Goal: Information Seeking & Learning: Learn about a topic

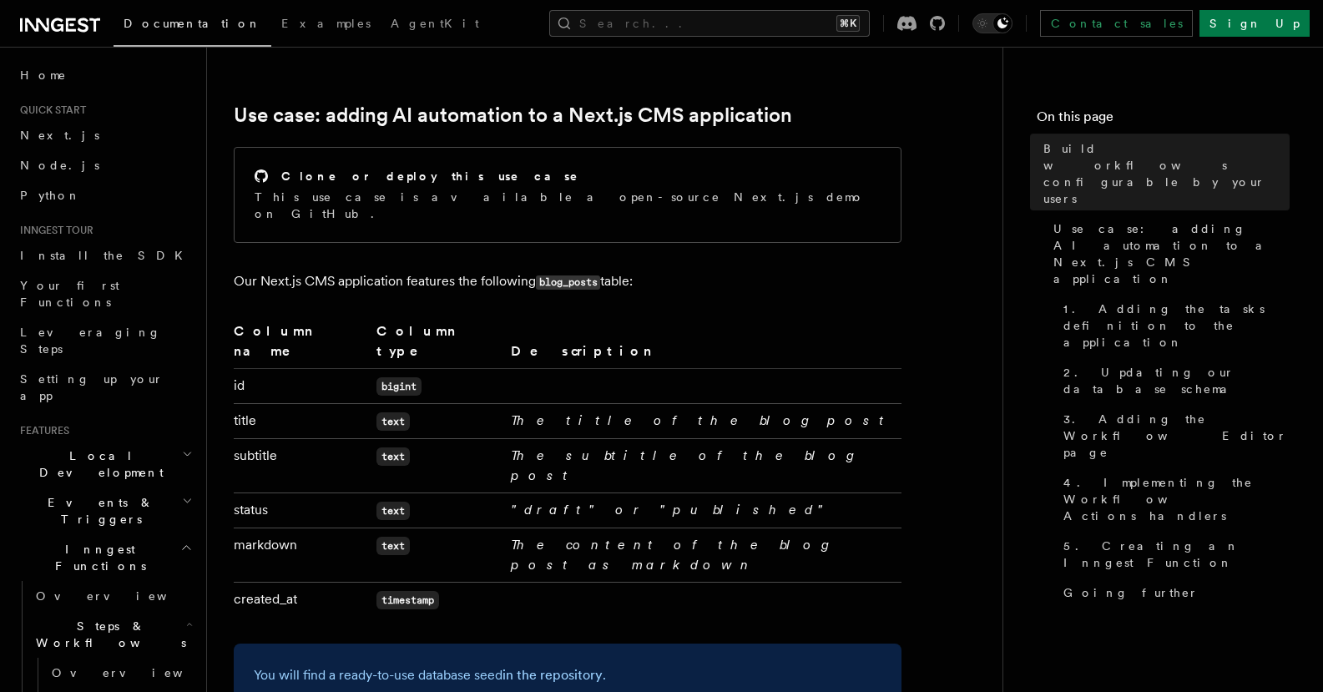
scroll to position [855, 0]
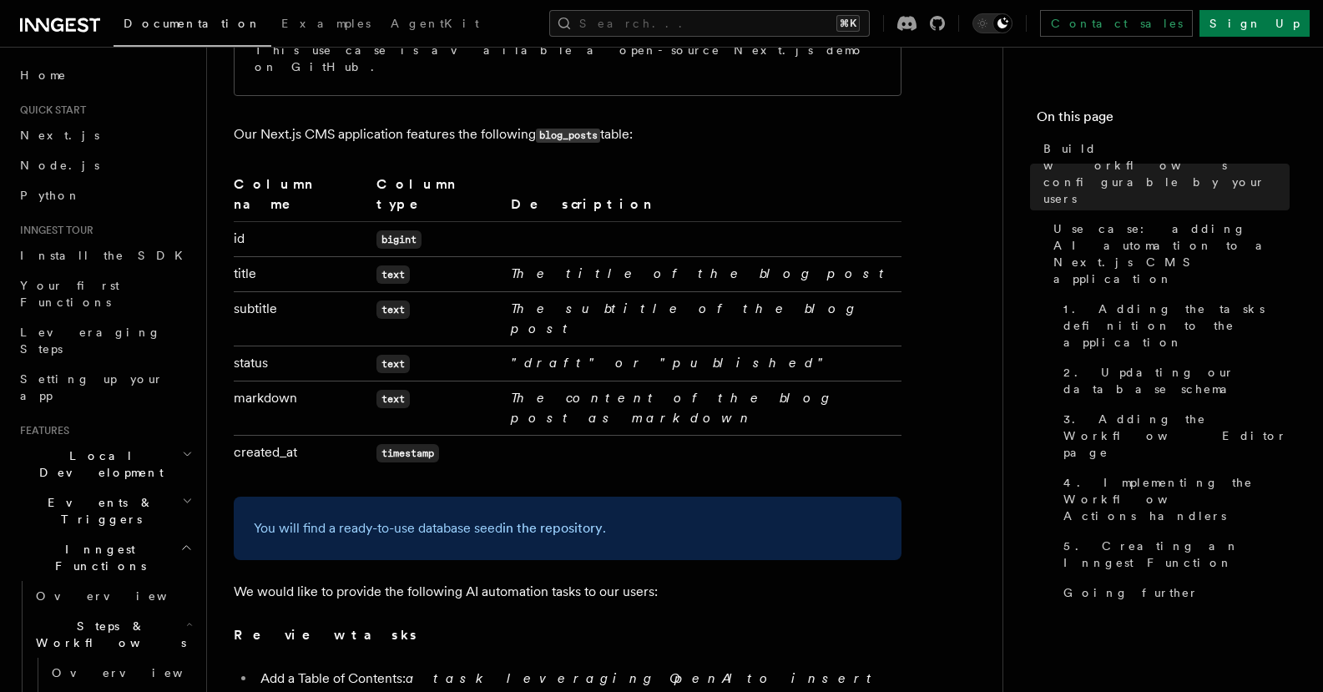
click at [39, 448] on span "Local Development" at bounding box center [97, 464] width 169 height 33
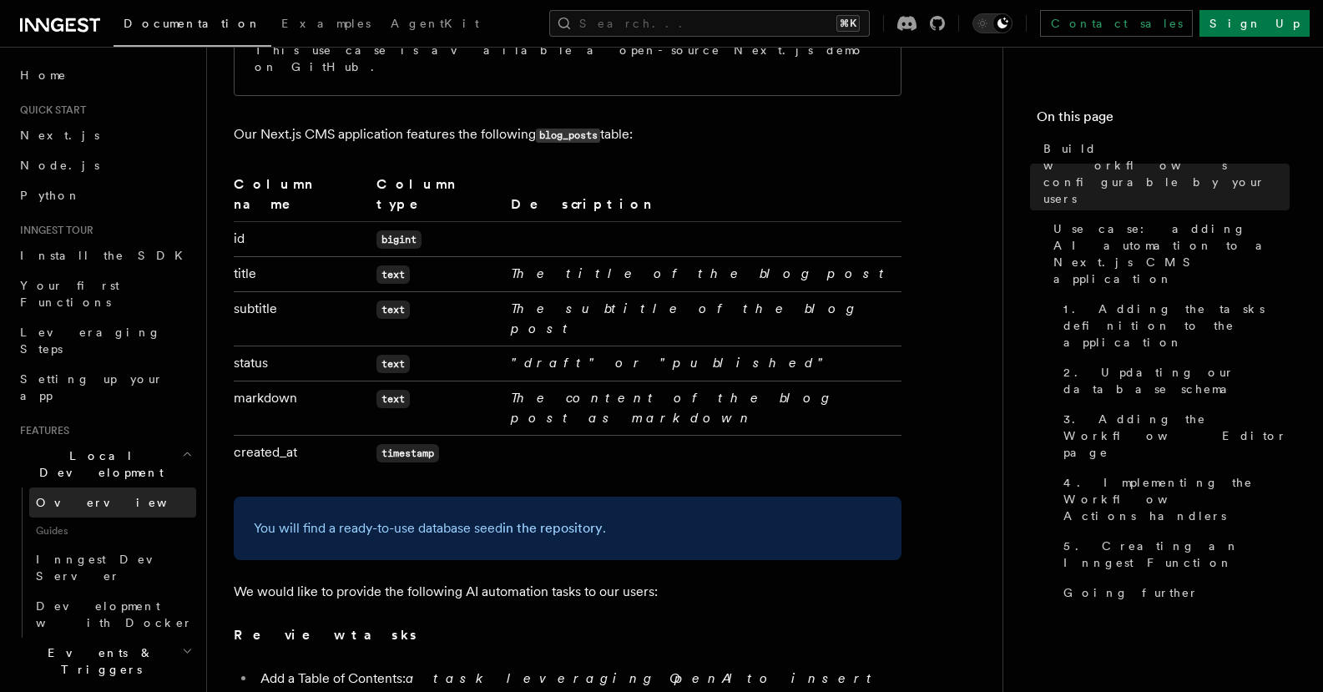
click at [66, 496] on span "Overview" at bounding box center [122, 502] width 172 height 13
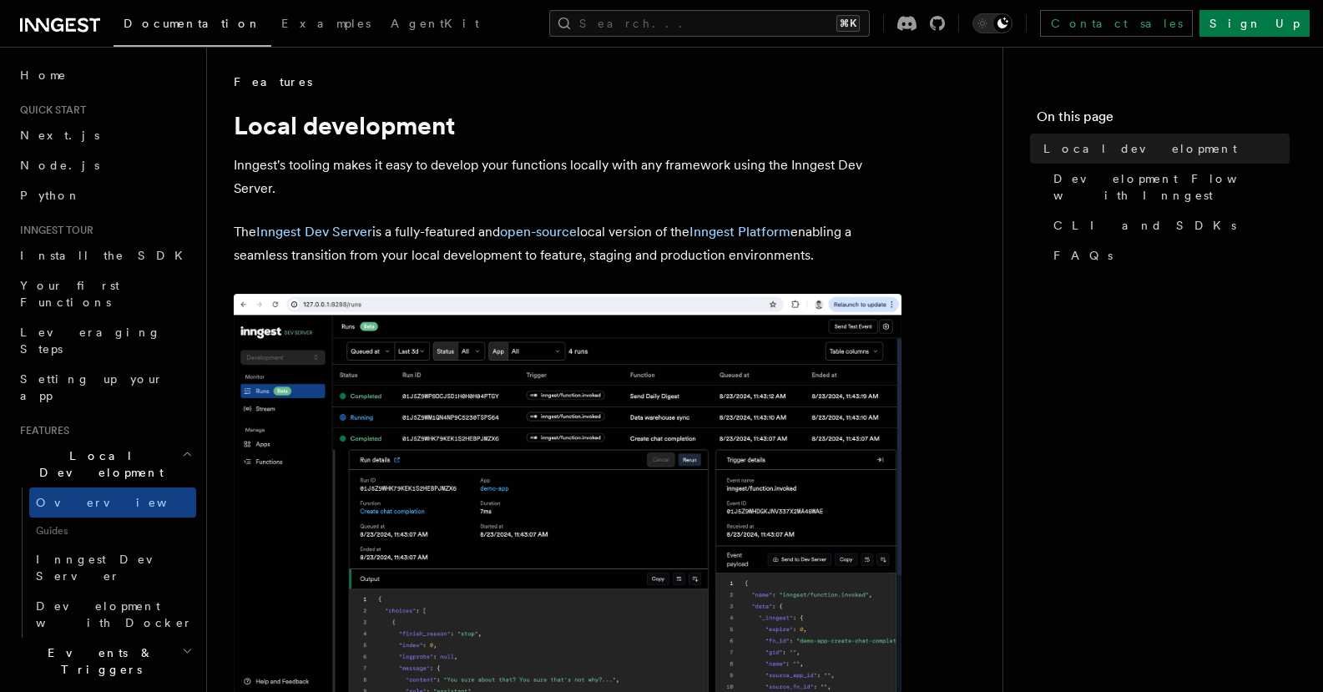
click at [44, 518] on span "Guides" at bounding box center [112, 531] width 167 height 27
drag, startPoint x: 52, startPoint y: 466, endPoint x: 122, endPoint y: 463, distance: 70.2
click at [53, 518] on span "Guides" at bounding box center [112, 531] width 167 height 27
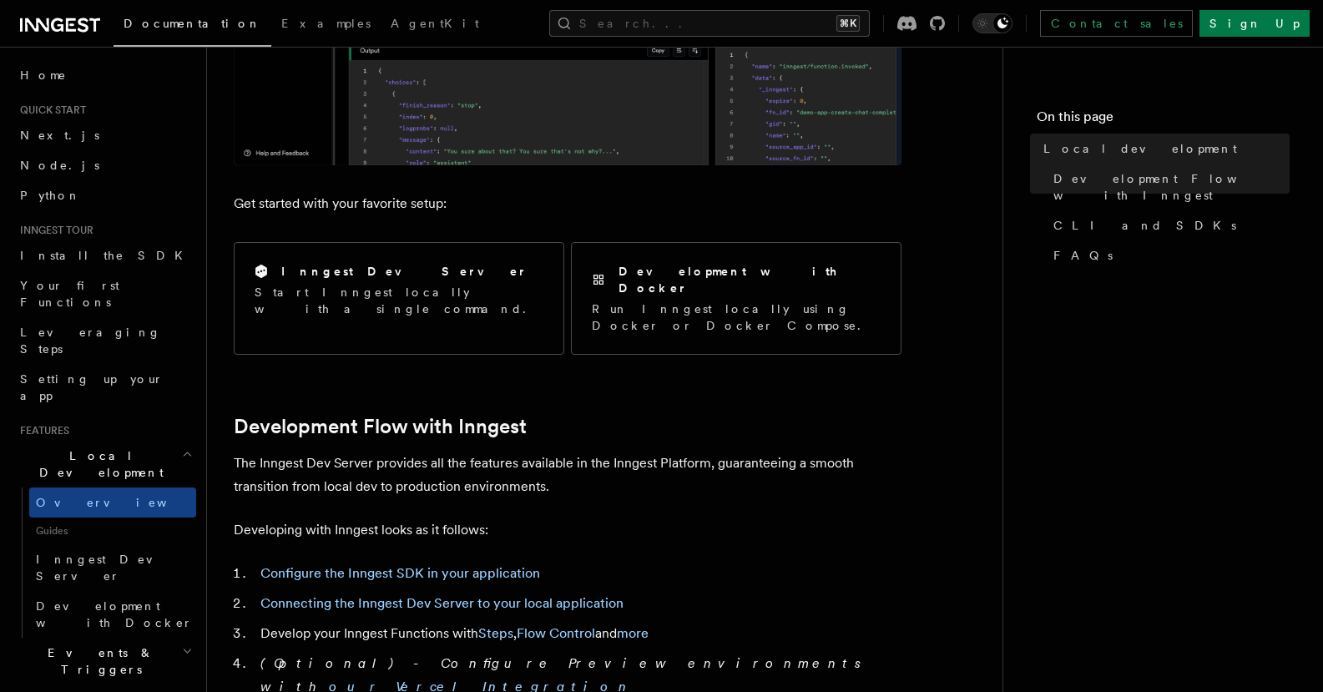
scroll to position [563, 0]
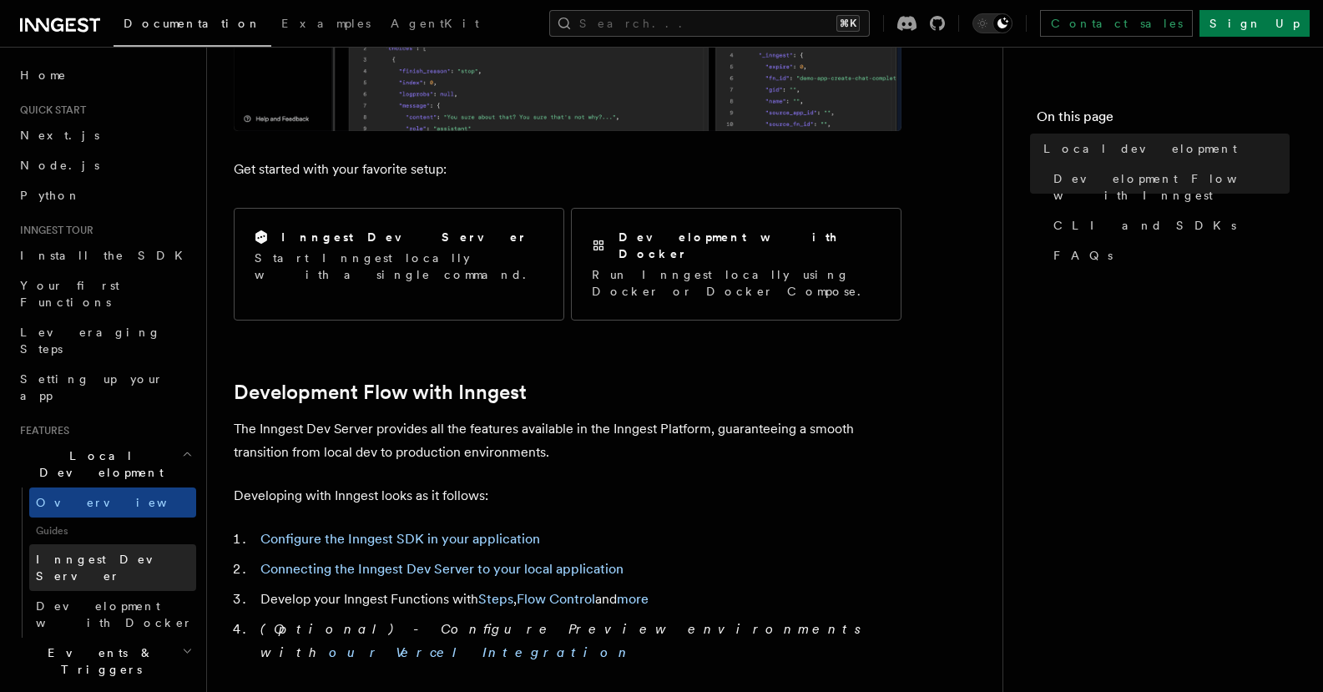
click at [126, 544] on link "Inngest Dev Server" at bounding box center [112, 567] width 167 height 47
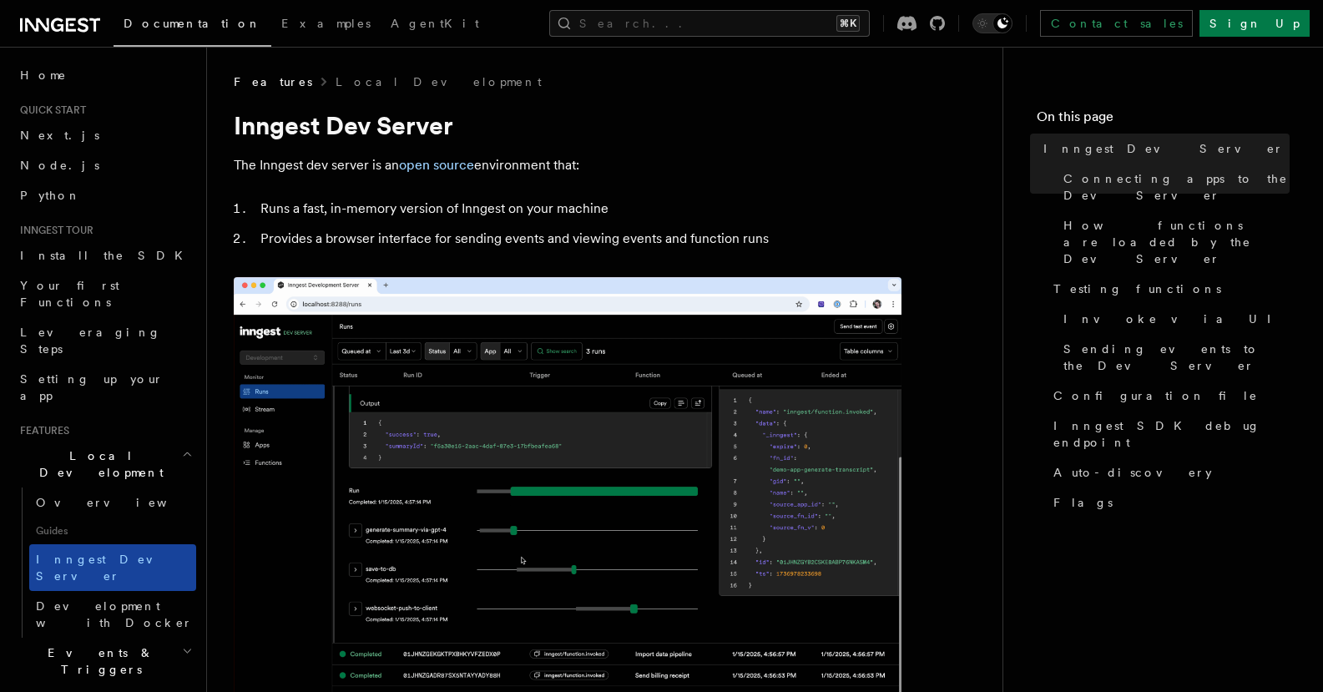
click at [121, 544] on link "Inngest Dev Server" at bounding box center [112, 567] width 167 height 47
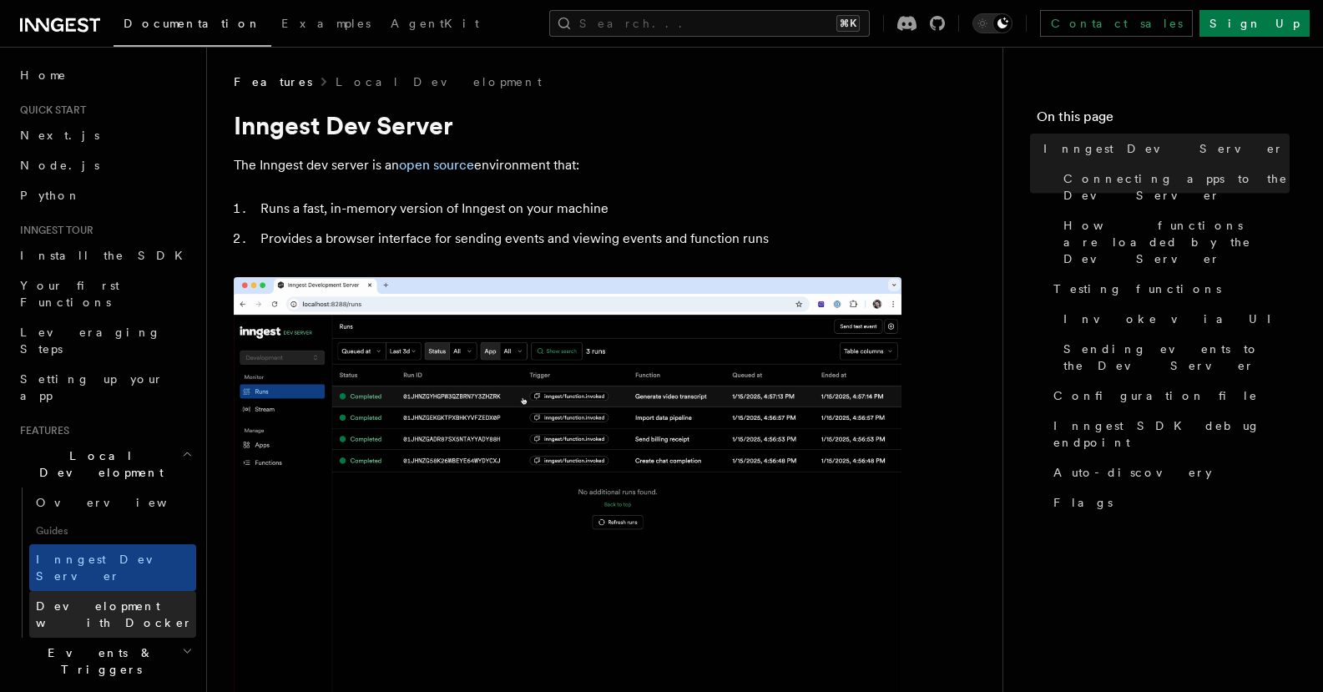
click at [119, 591] on link "Development with Docker" at bounding box center [112, 614] width 167 height 47
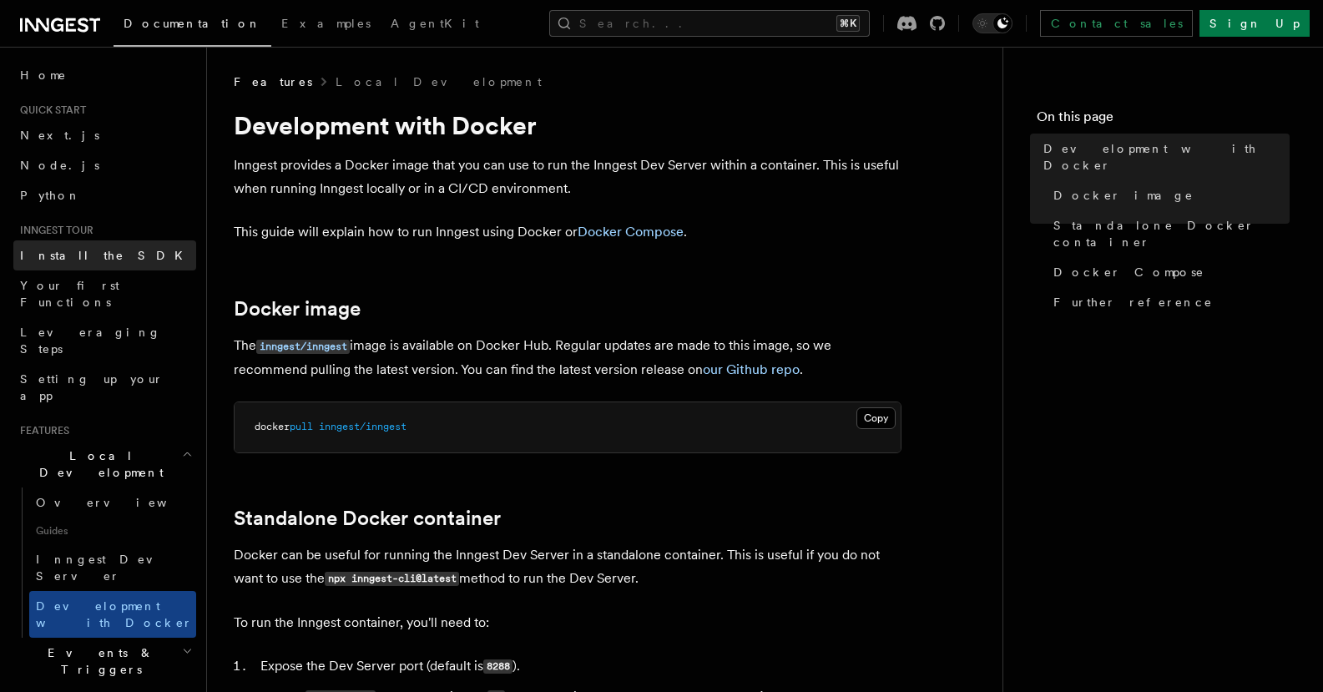
click at [84, 254] on span "Install the SDK" at bounding box center [106, 255] width 173 height 13
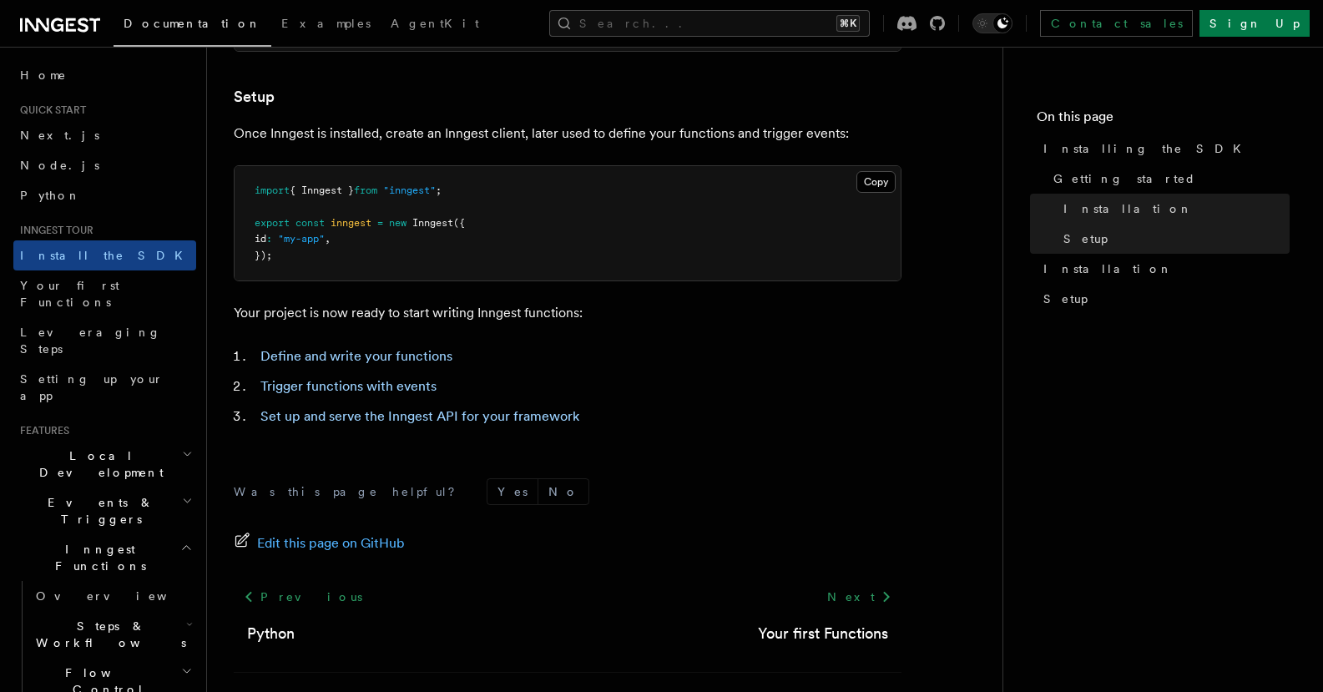
scroll to position [696, 0]
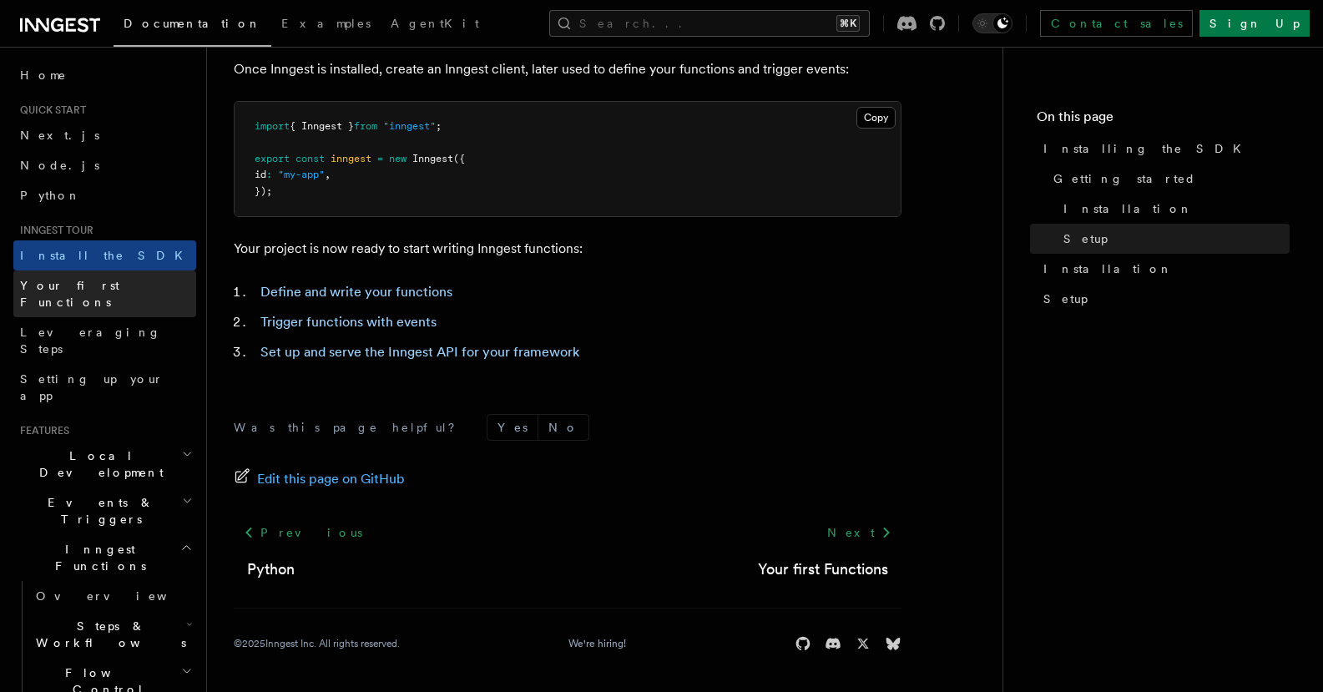
click at [101, 296] on link "Your first Functions" at bounding box center [104, 294] width 183 height 47
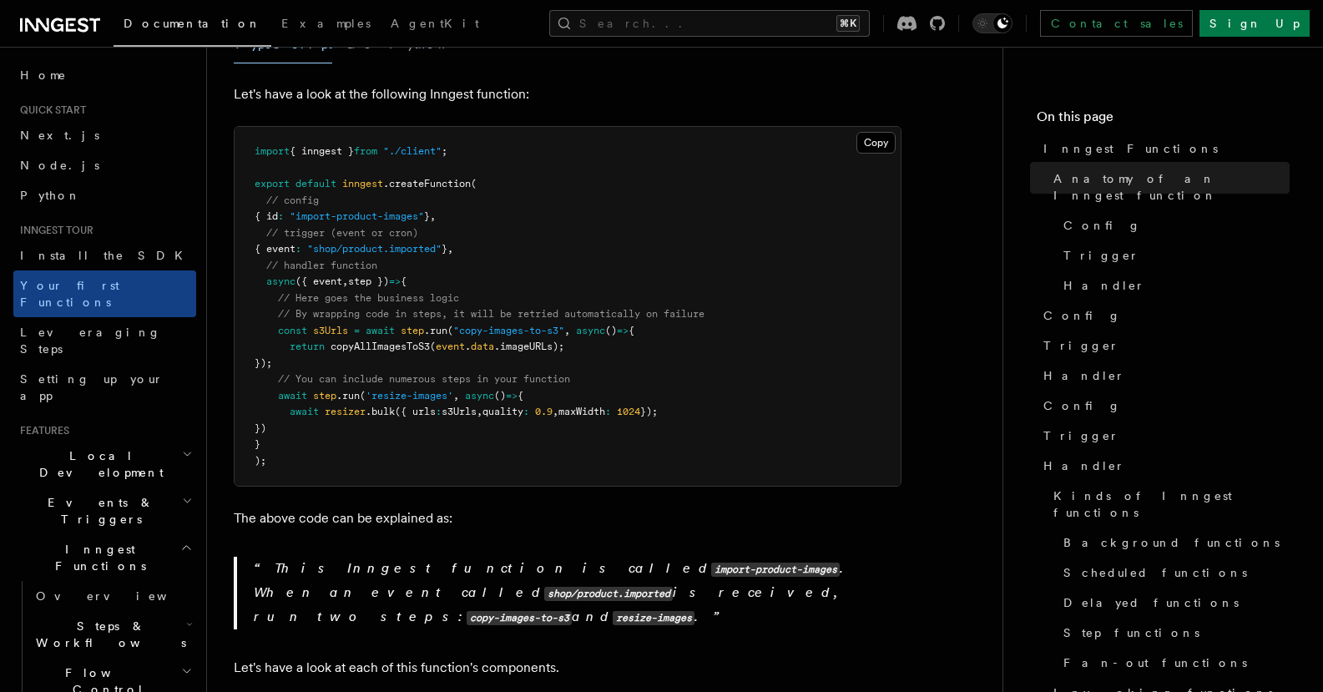
scroll to position [386, 0]
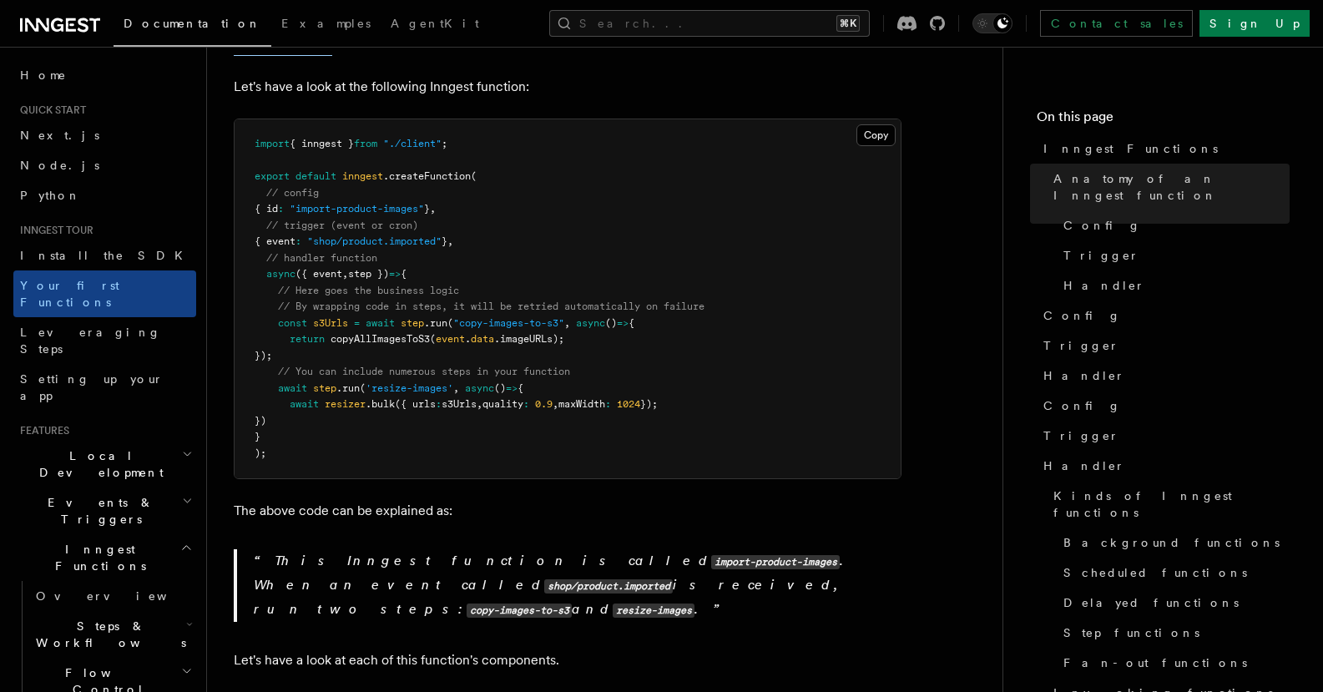
click at [364, 549] on p "This Inngest function is called import-product-images . When an event called sh…" at bounding box center [578, 585] width 648 height 73
drag, startPoint x: 424, startPoint y: 563, endPoint x: 729, endPoint y: 600, distance: 307.1
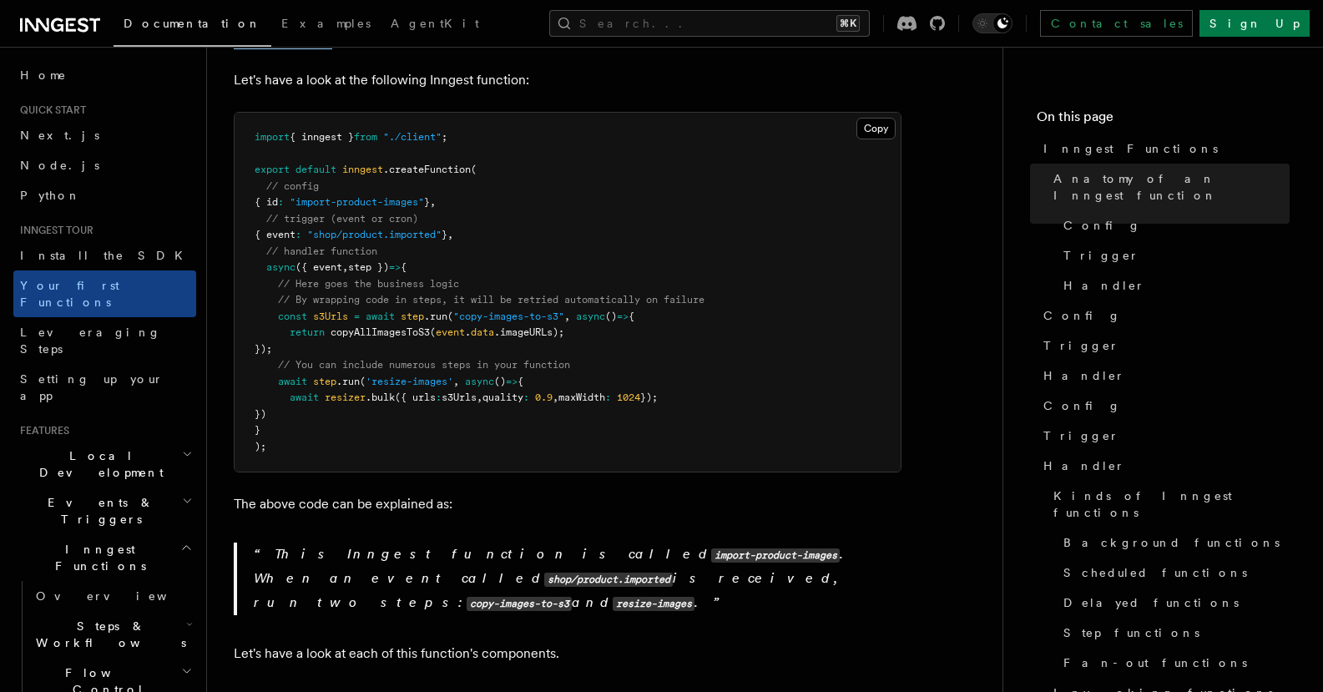
click at [586, 493] on p "The above code can be explained as:" at bounding box center [568, 504] width 668 height 23
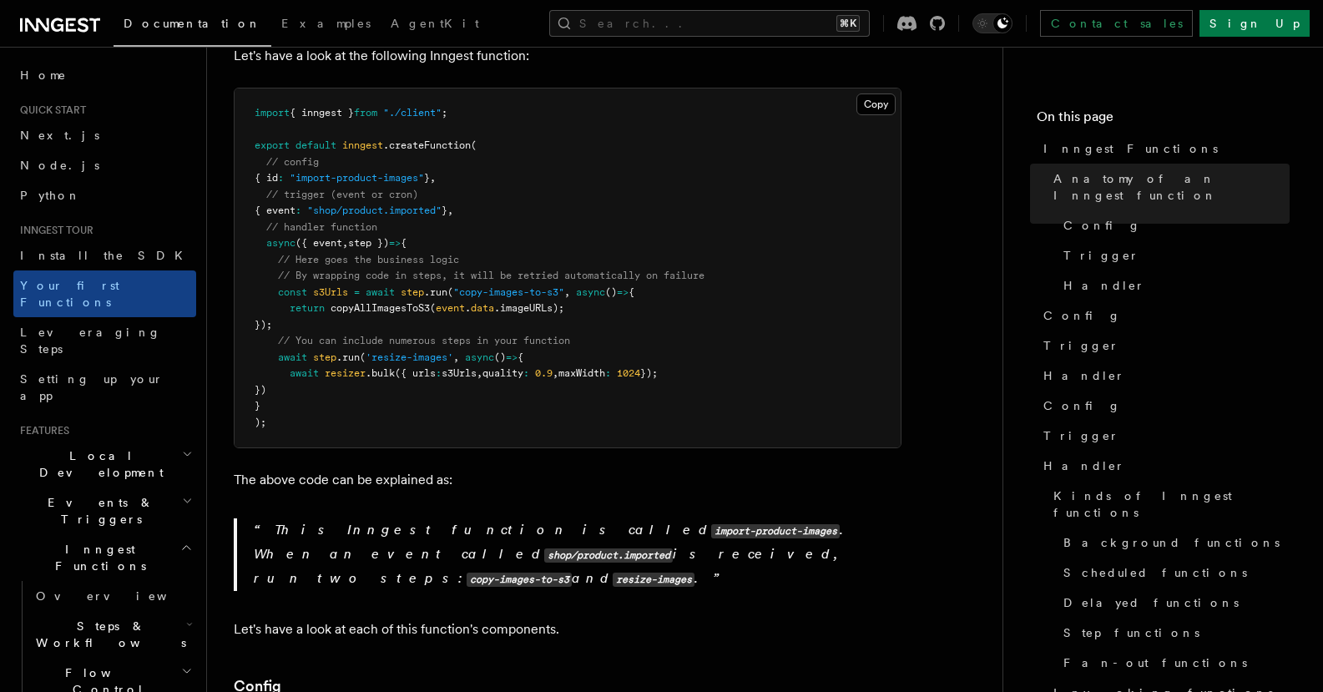
scroll to position [443, 0]
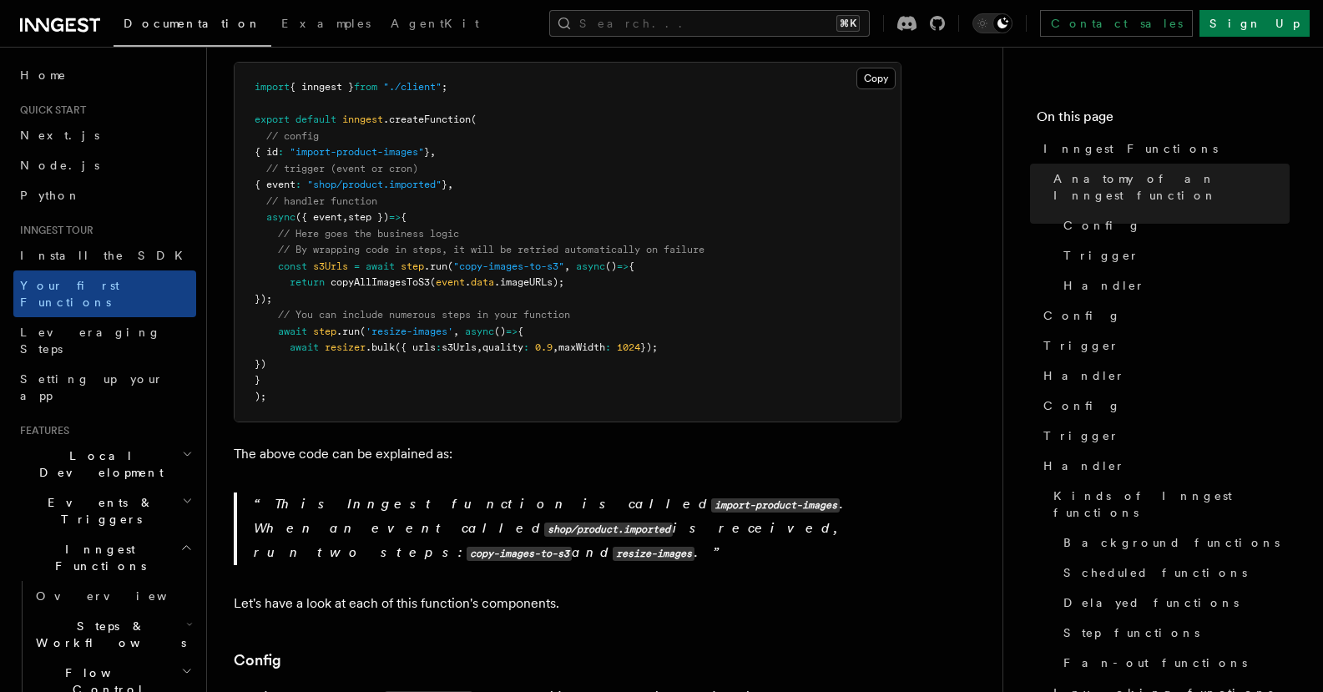
click at [114, 618] on span "Steps & Workflows" at bounding box center [107, 634] width 157 height 33
click at [124, 658] on link "Overview" at bounding box center [120, 673] width 151 height 30
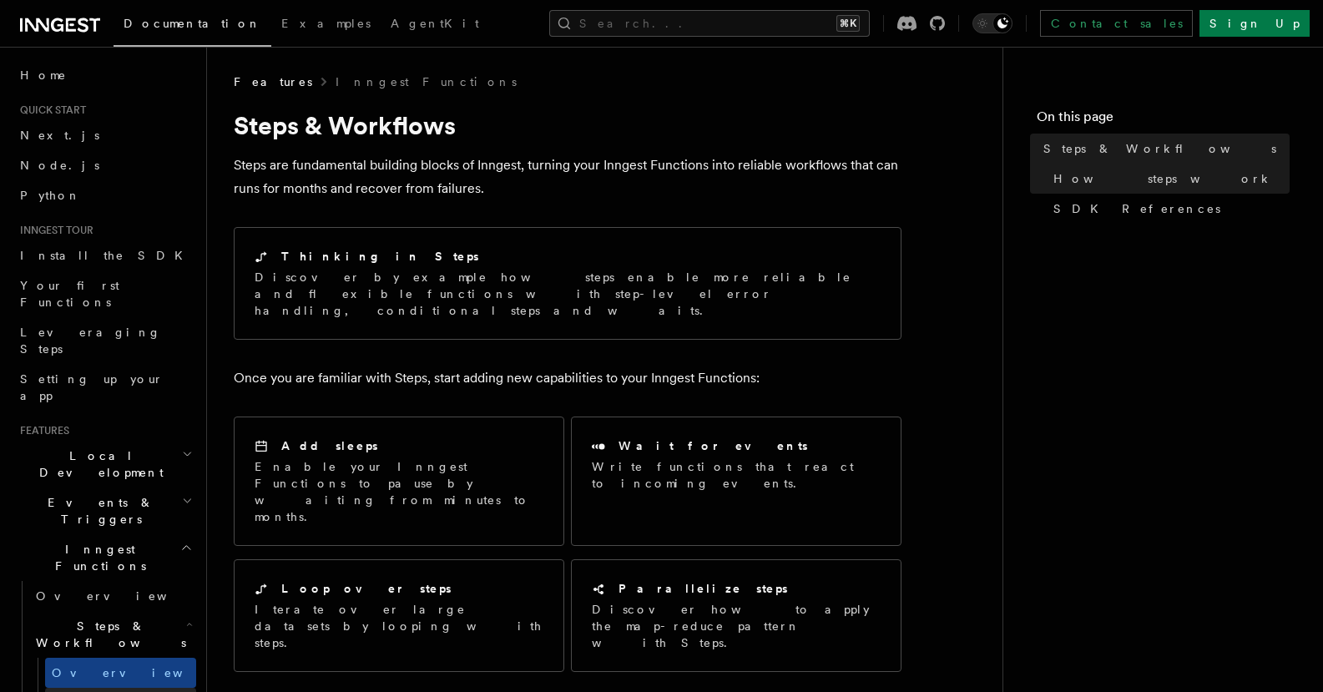
click at [78, 688] on link "Function steps" at bounding box center [120, 703] width 151 height 30
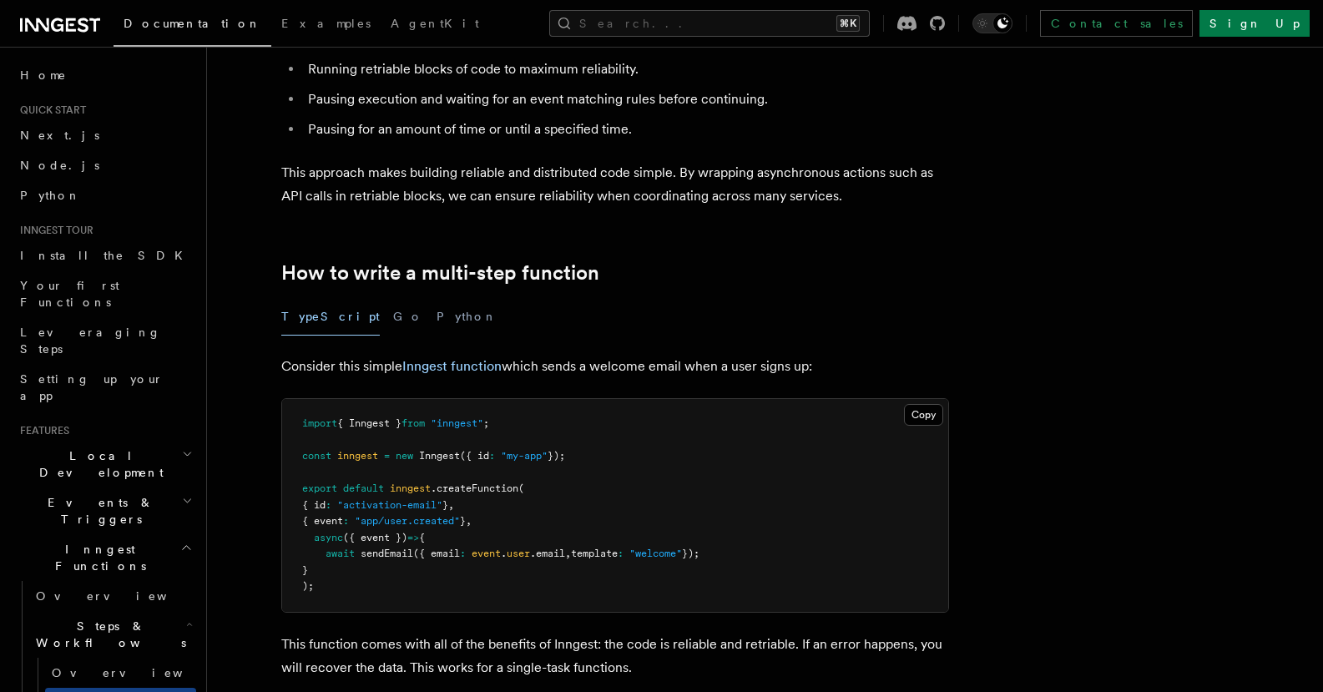
click at [672, 453] on pre "import { Inngest } from "inngest" ; const inngest = new Inngest ({ id : "my-app…" at bounding box center [615, 505] width 666 height 213
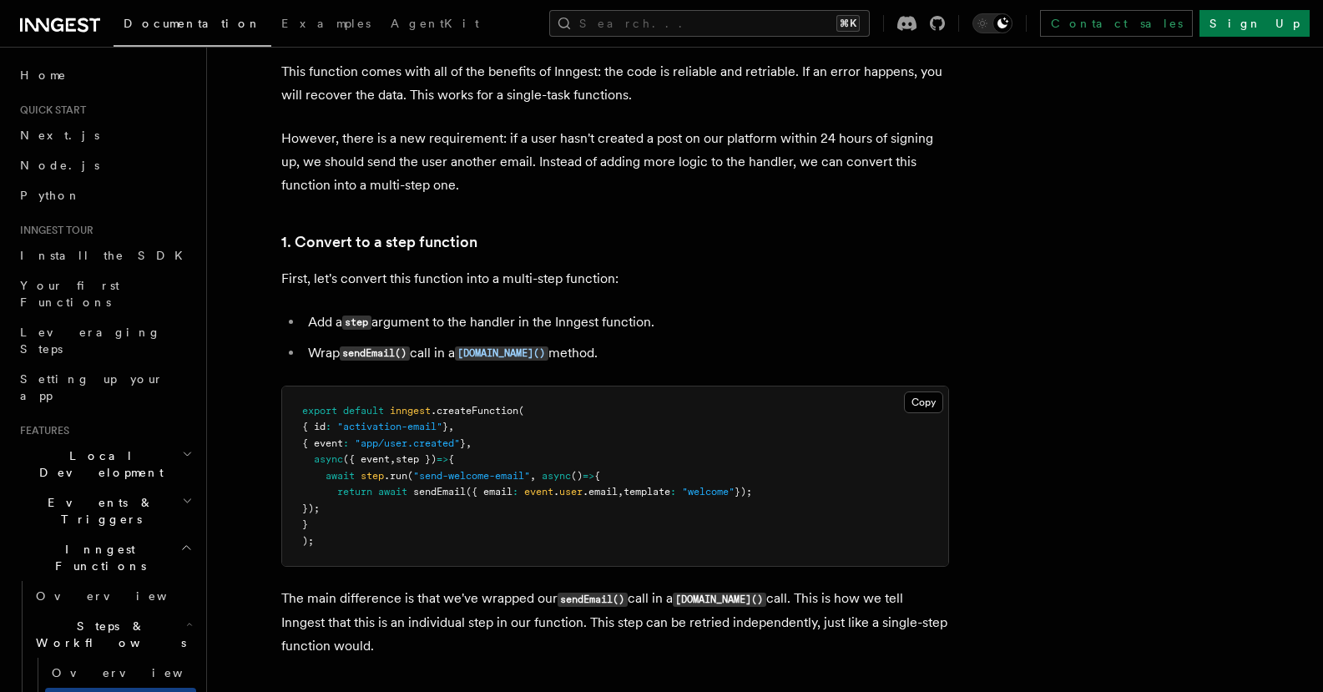
scroll to position [1007, 0]
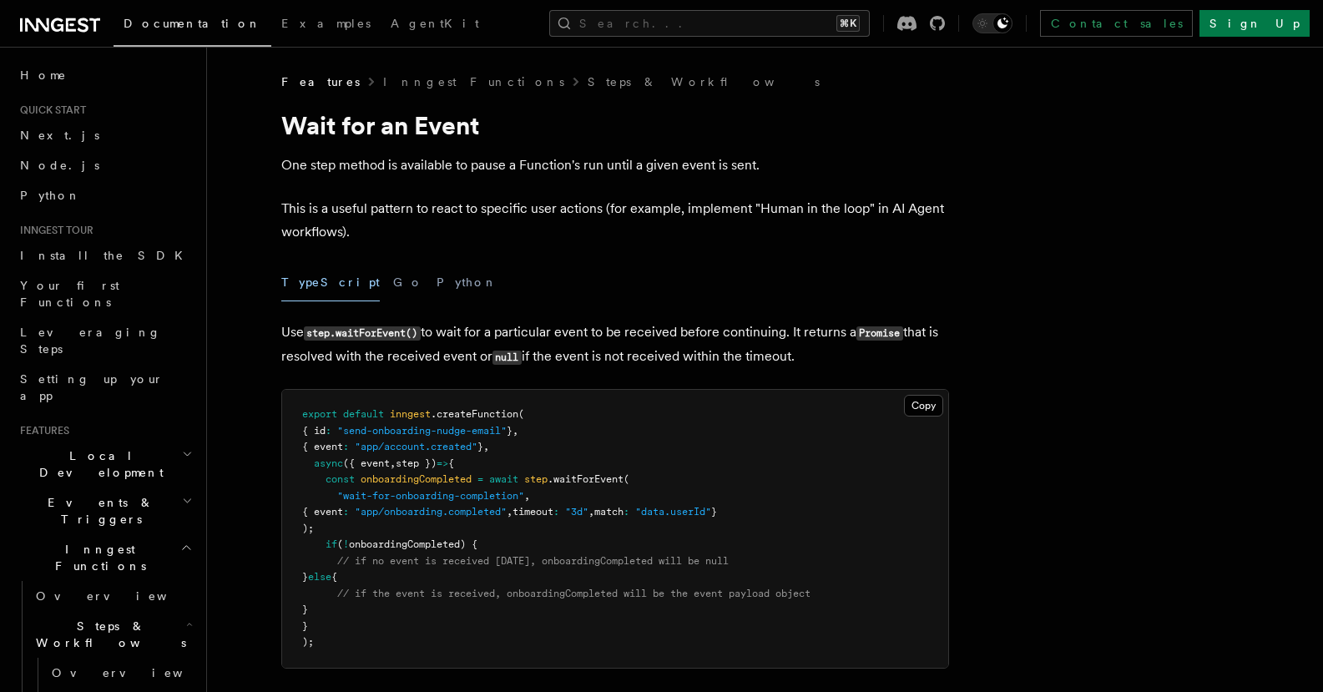
click at [503, 227] on p "This is a useful pattern to react to specific user actions (for example, implem…" at bounding box center [615, 220] width 668 height 47
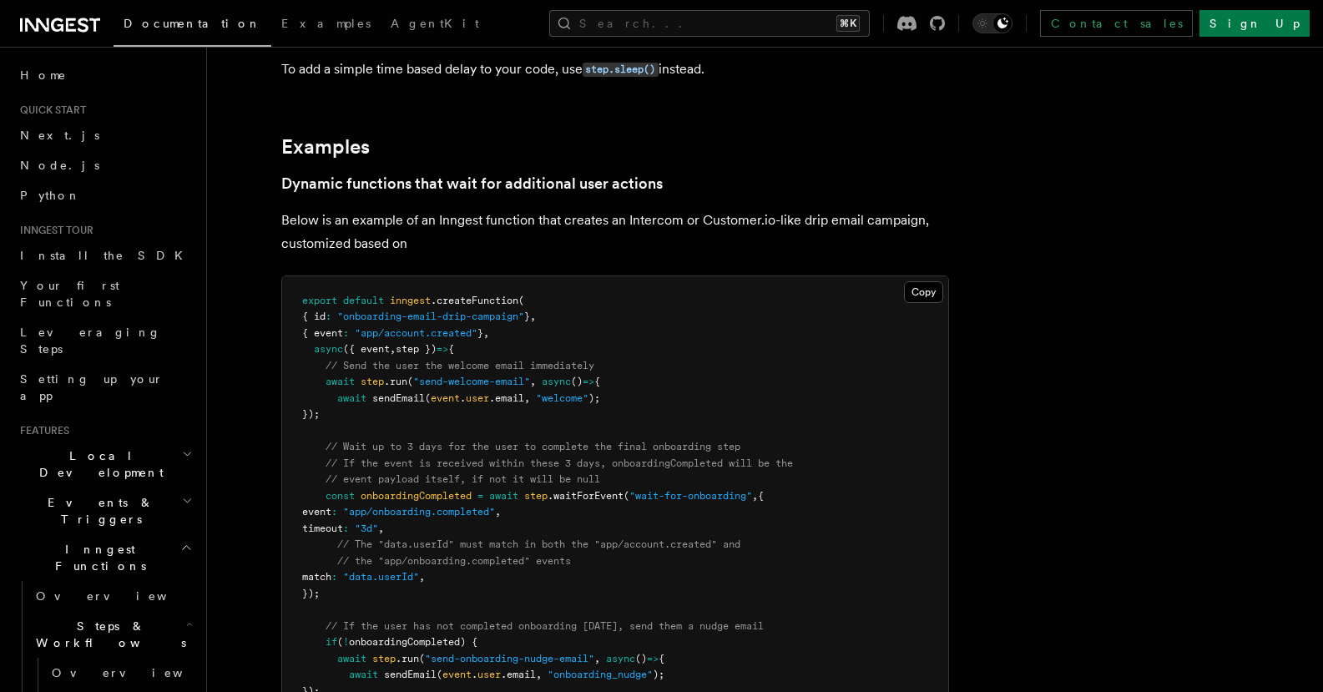
scroll to position [685, 0]
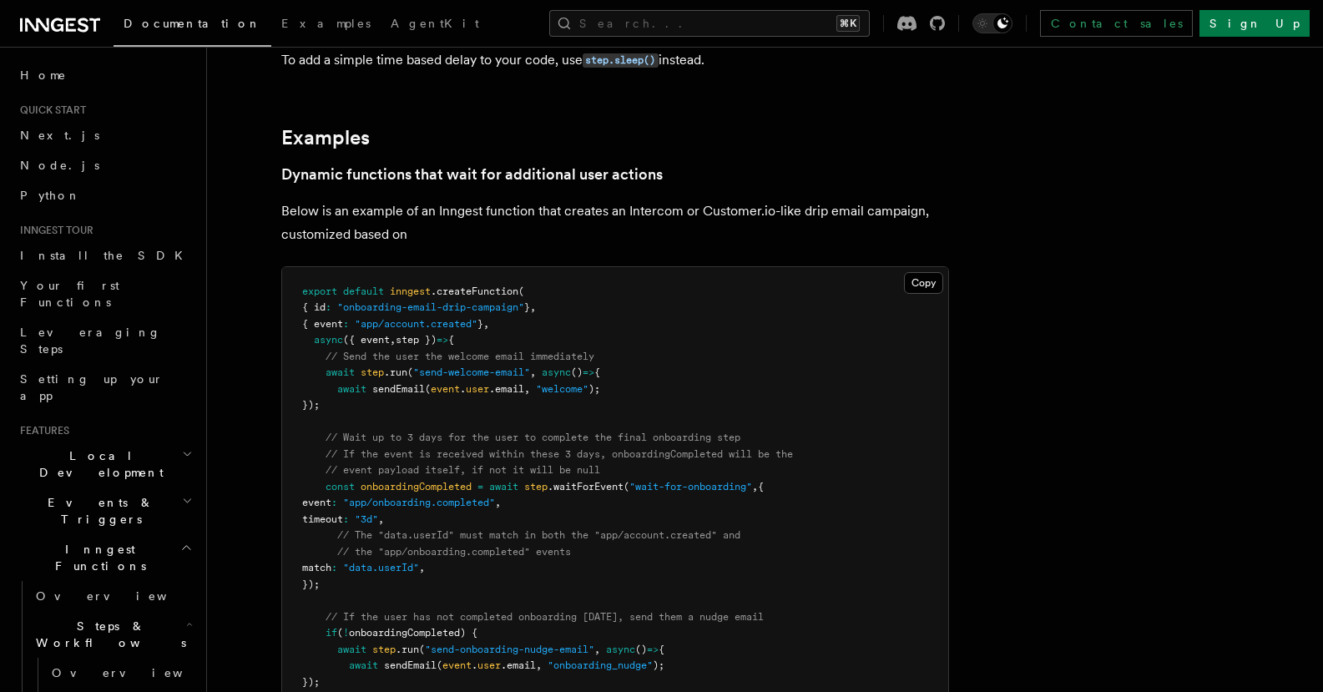
click at [491, 427] on pre "export default inngest .createFunction ( { id : "onboarding-email-drip-campaign…" at bounding box center [615, 552] width 666 height 571
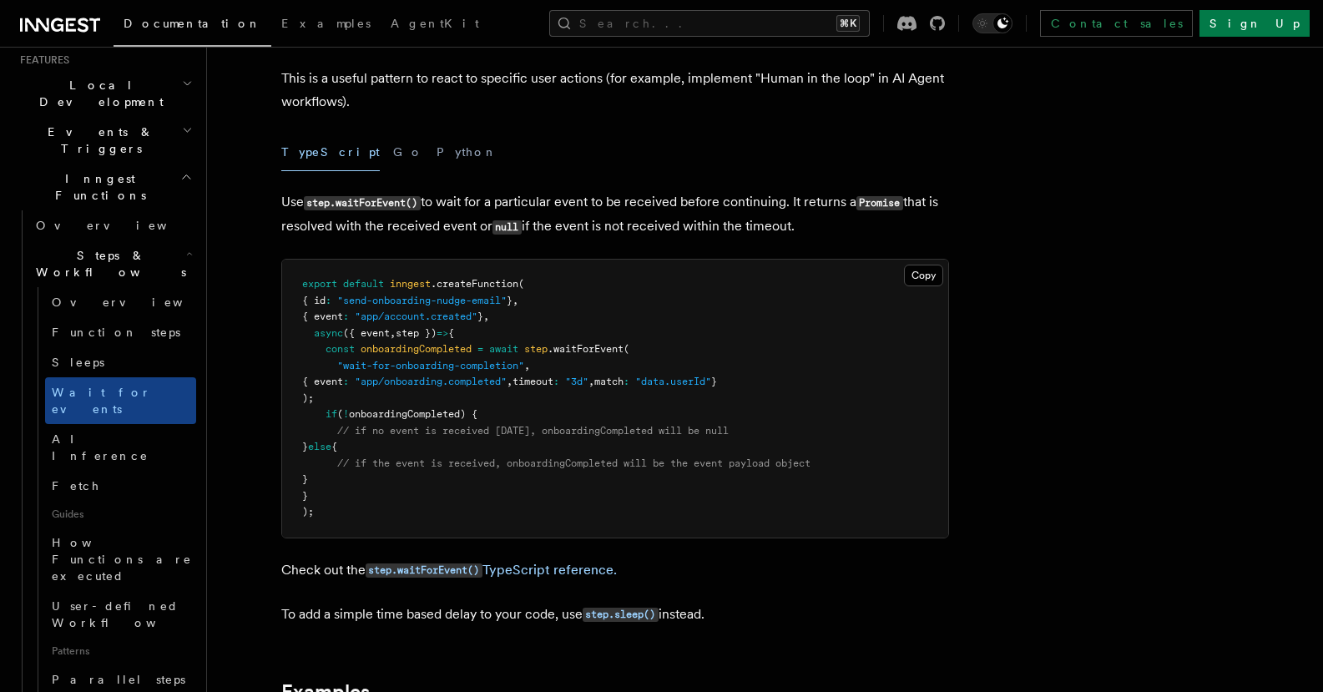
scroll to position [382, 0]
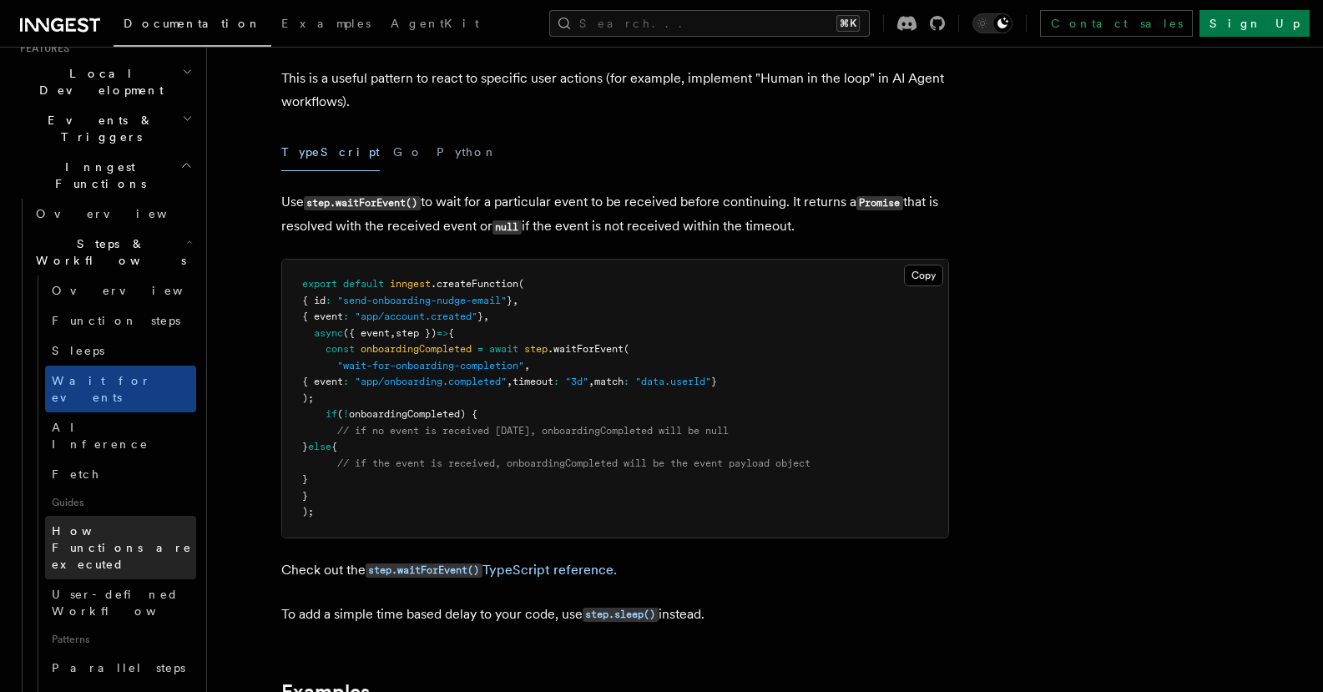
click at [79, 524] on span "How Functions are executed" at bounding box center [122, 547] width 140 height 47
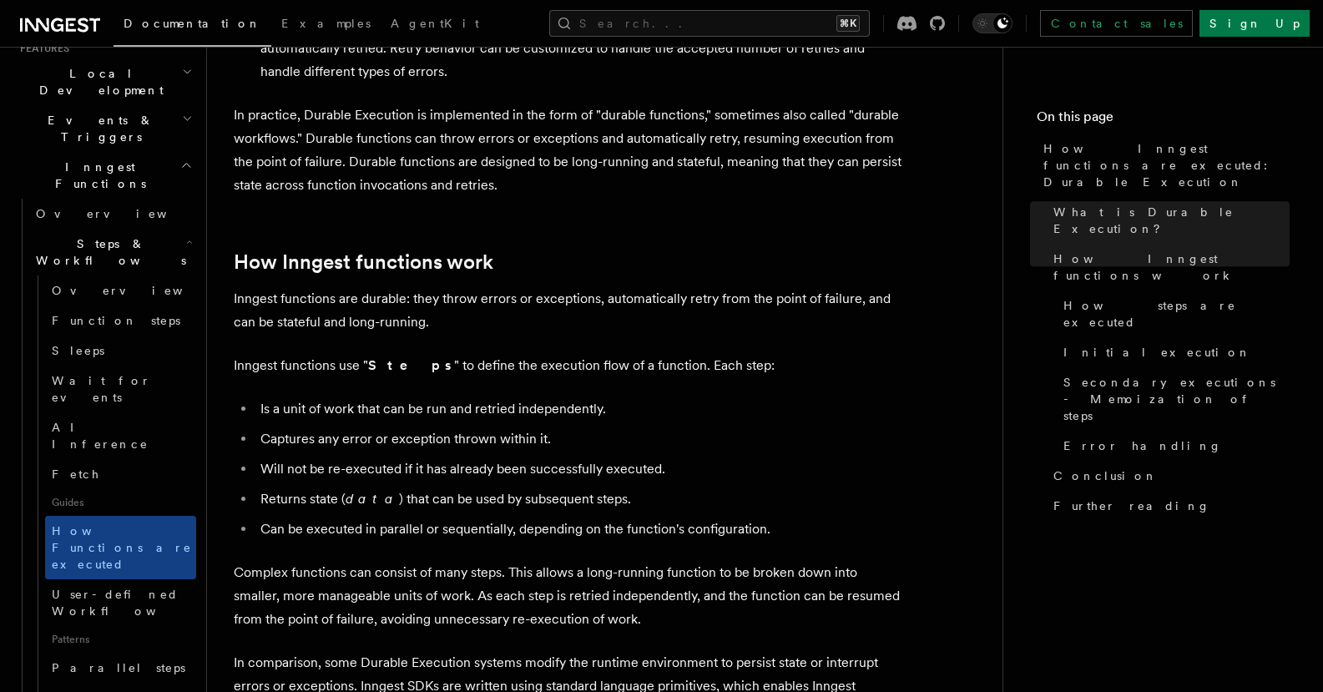
scroll to position [609, 0]
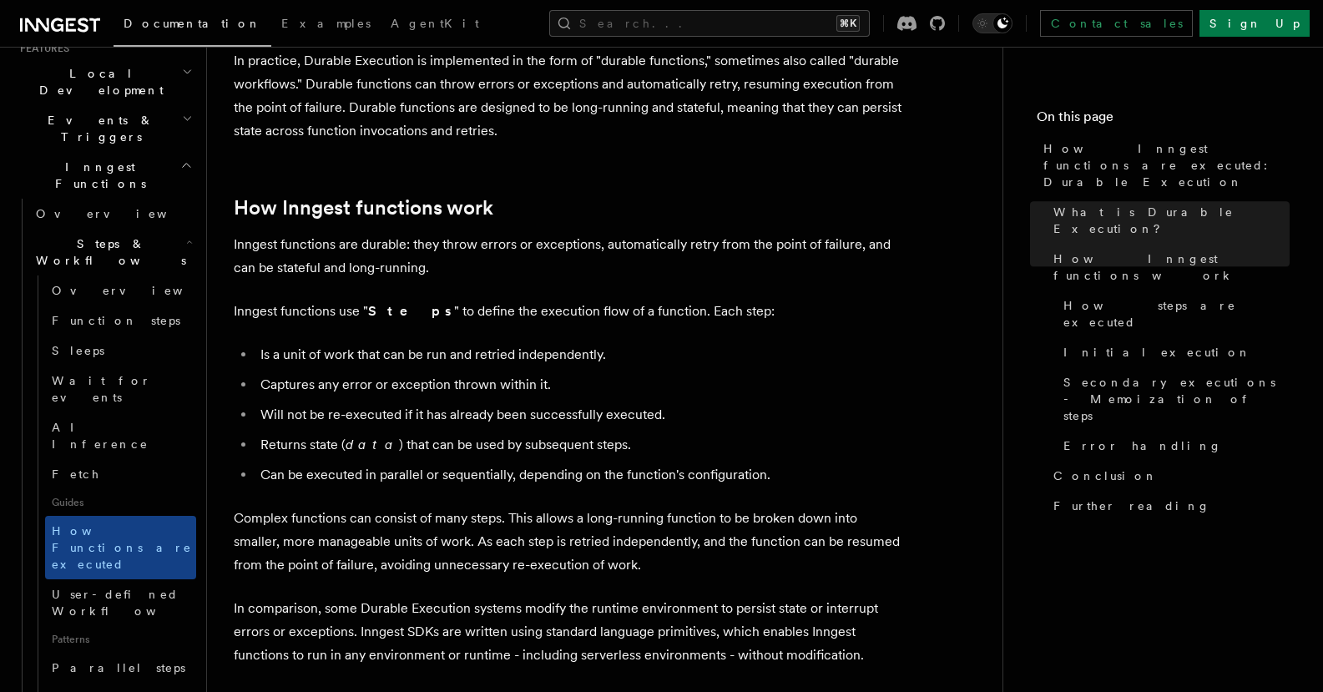
click at [519, 463] on li "Can be executed in parallel or sequentially, depending on the function's config…" at bounding box center [578, 474] width 646 height 23
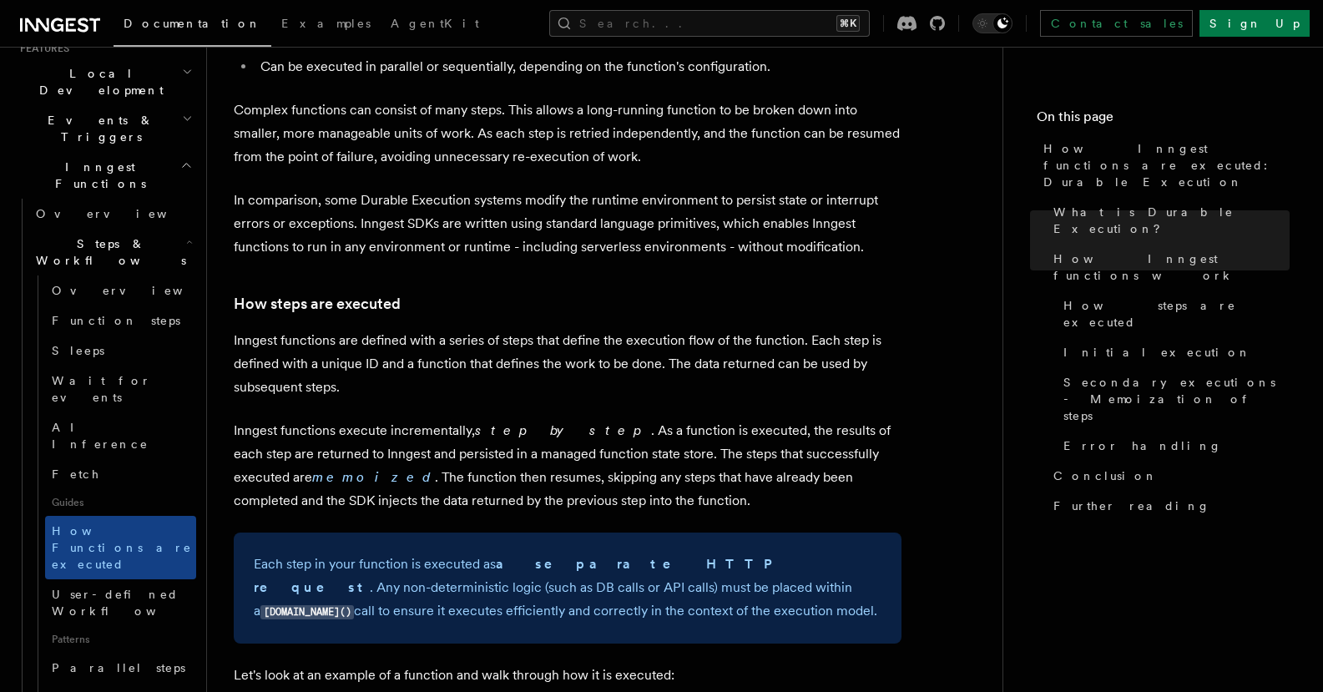
click at [422, 189] on p "In comparison, some Durable Execution systems modify the runtime environment to…" at bounding box center [568, 224] width 668 height 70
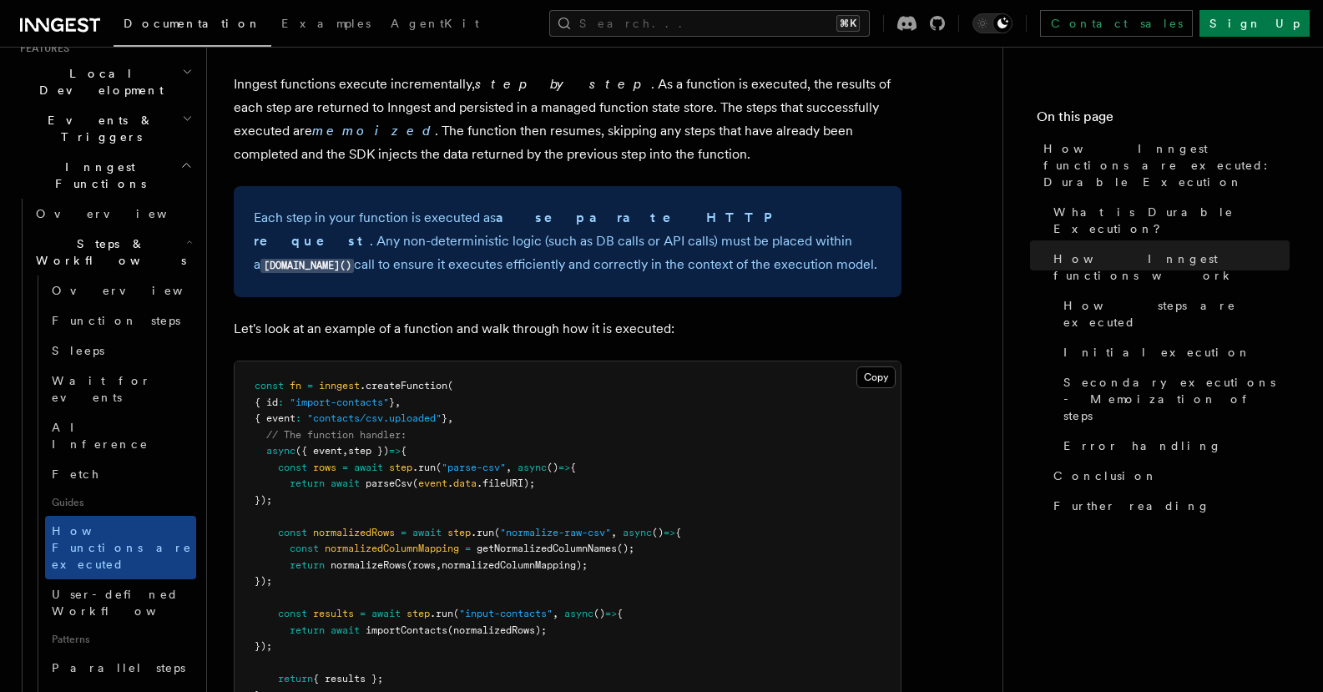
scroll to position [1484, 0]
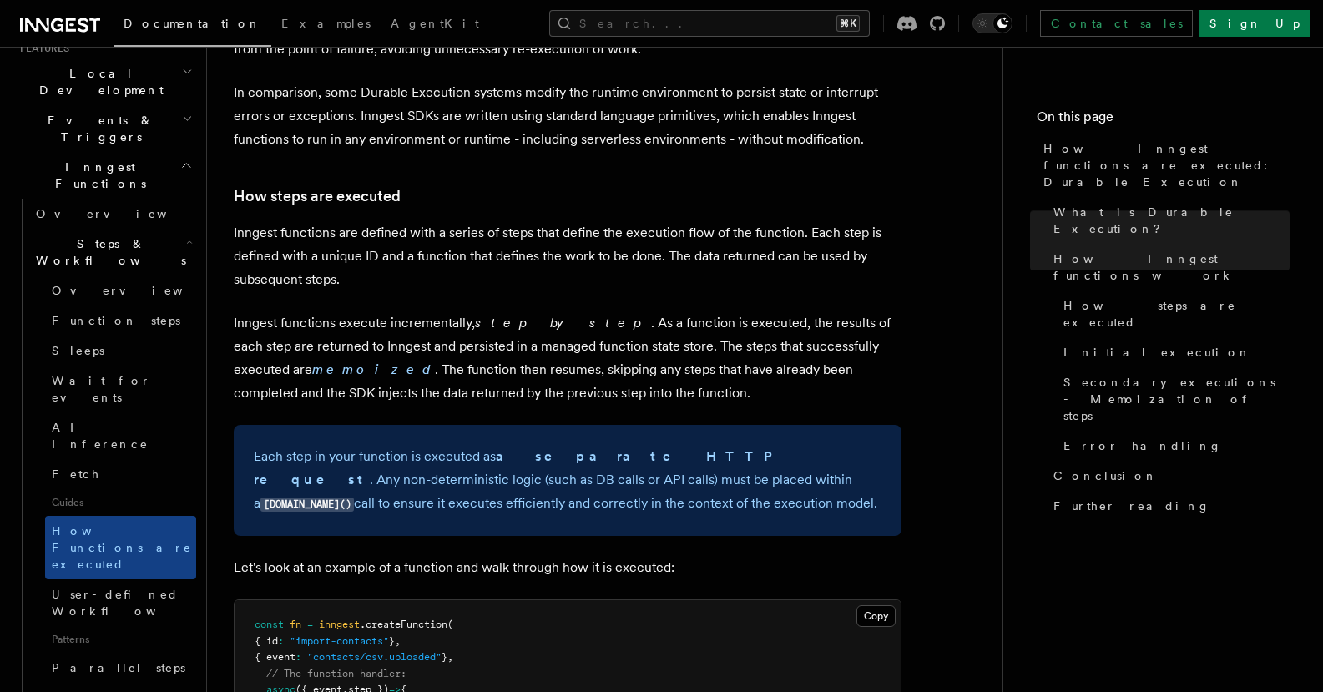
click at [466, 311] on p "Inngest functions execute incrementally, step by step . As a function is execut…" at bounding box center [568, 358] width 668 height 94
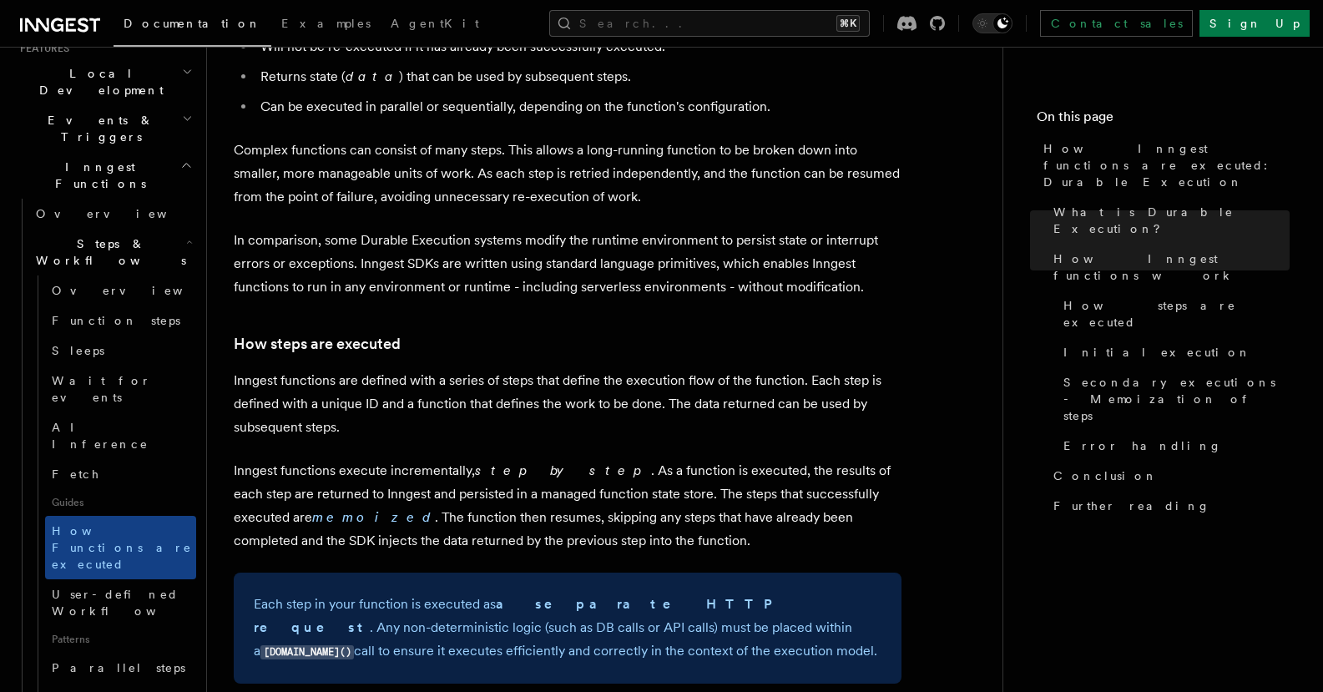
scroll to position [1024, 0]
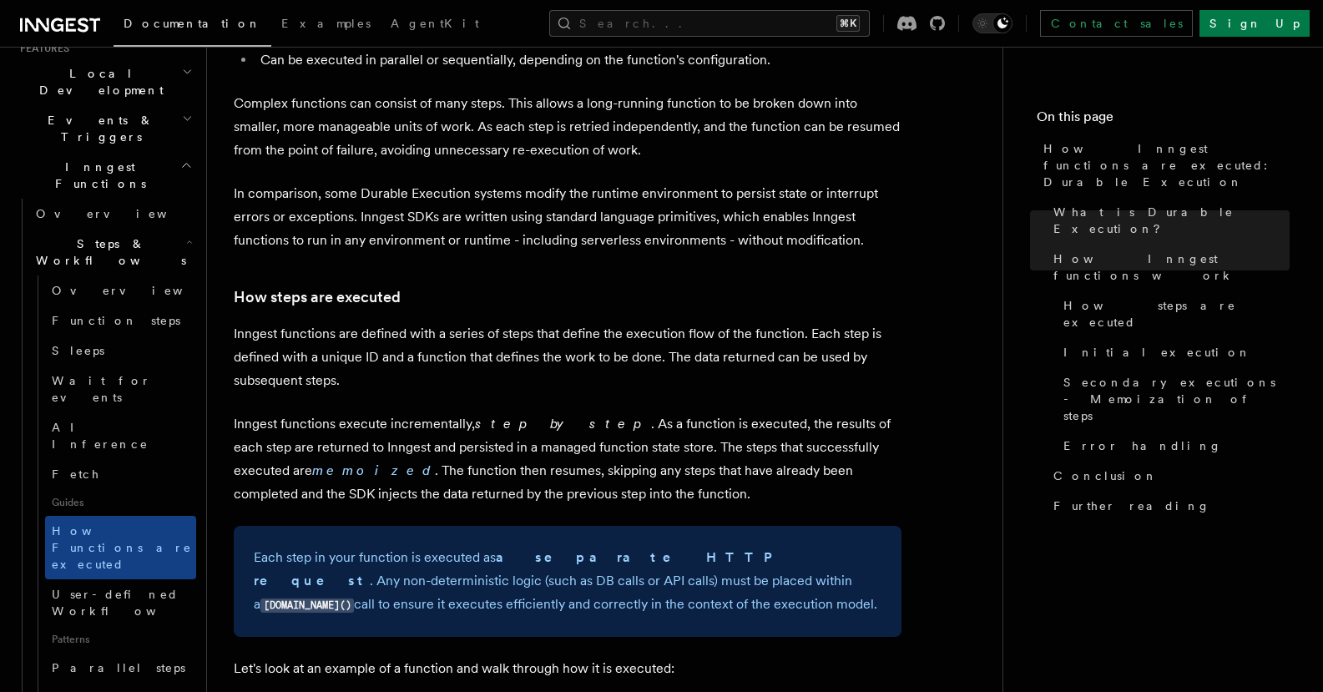
drag, startPoint x: 248, startPoint y: 487, endPoint x: 523, endPoint y: 558, distance: 283.7
click at [523, 558] on div "Each step in your function is executed as a separate HTTP request . Any non-det…" at bounding box center [568, 581] width 668 height 111
click at [523, 558] on p "Each step in your function is executed as a separate HTTP request . Any non-det…" at bounding box center [568, 581] width 628 height 71
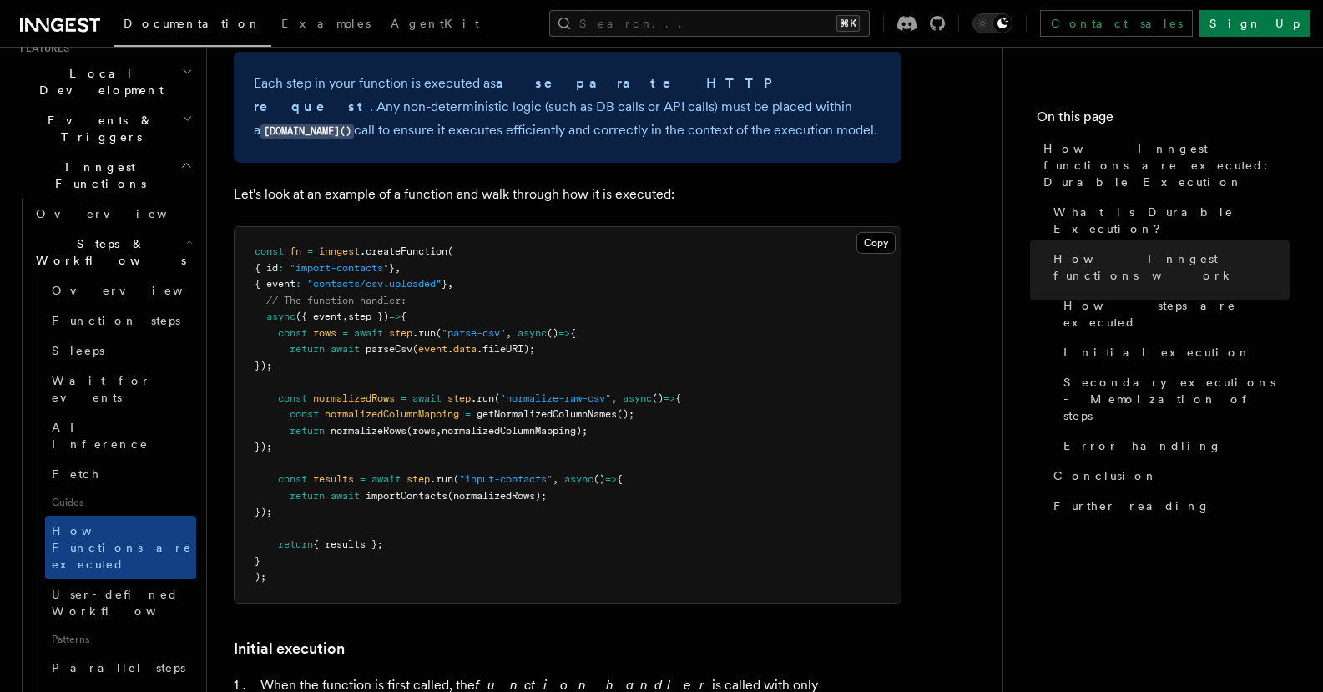
click at [638, 541] on pre "const fn = inngest .createFunction ( { id : "import-contacts" } , { event : "co…" at bounding box center [568, 415] width 666 height 376
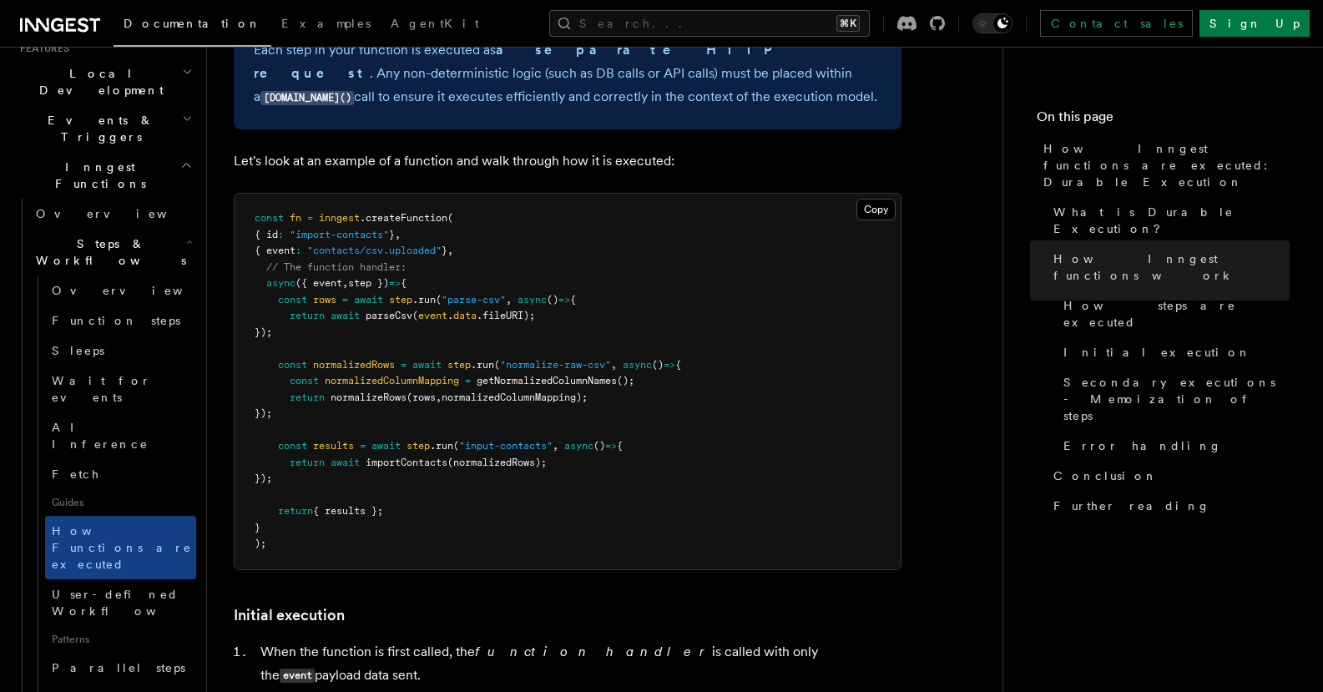
click at [638, 541] on article "Features Inngest Functions Steps & Workflows How Inngest functions are executed…" at bounding box center [605, 517] width 742 height 3951
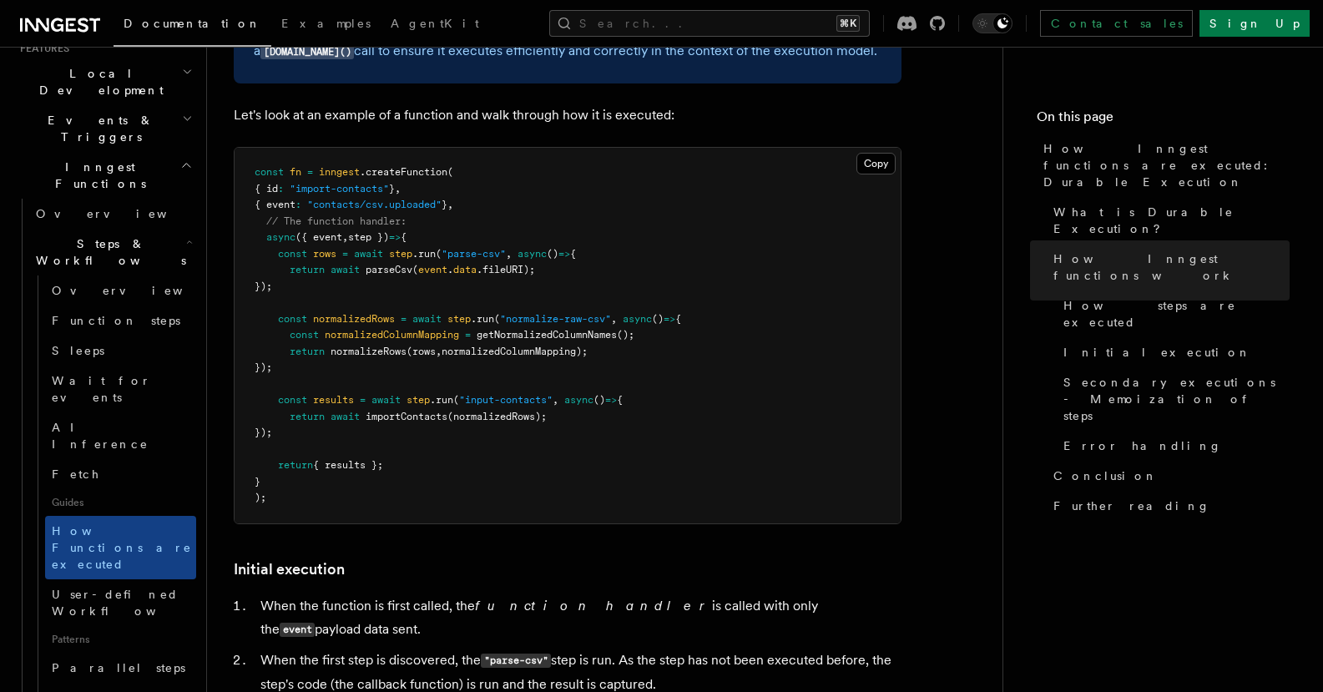
click at [638, 541] on article "Features Inngest Functions Steps & Workflows How Inngest functions are executed…" at bounding box center [605, 471] width 742 height 3951
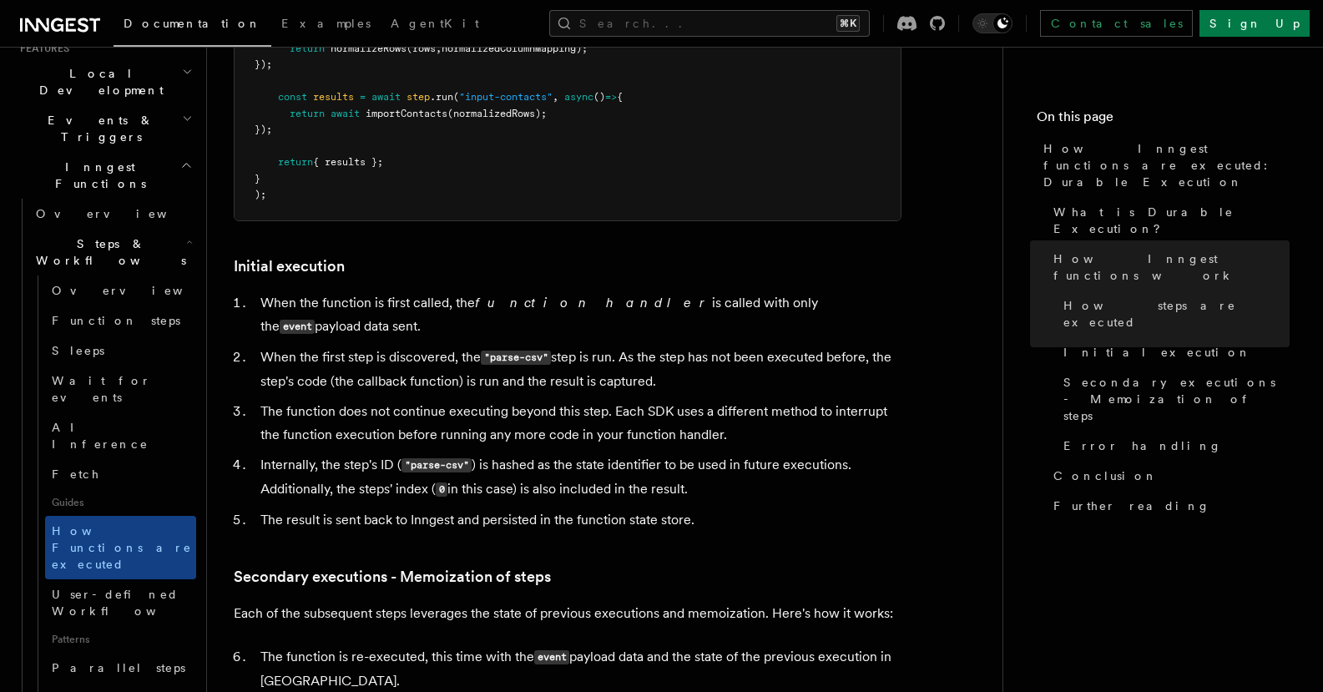
click at [638, 602] on p "Each of the subsequent steps leverages the state of previous executions and mem…" at bounding box center [568, 613] width 668 height 23
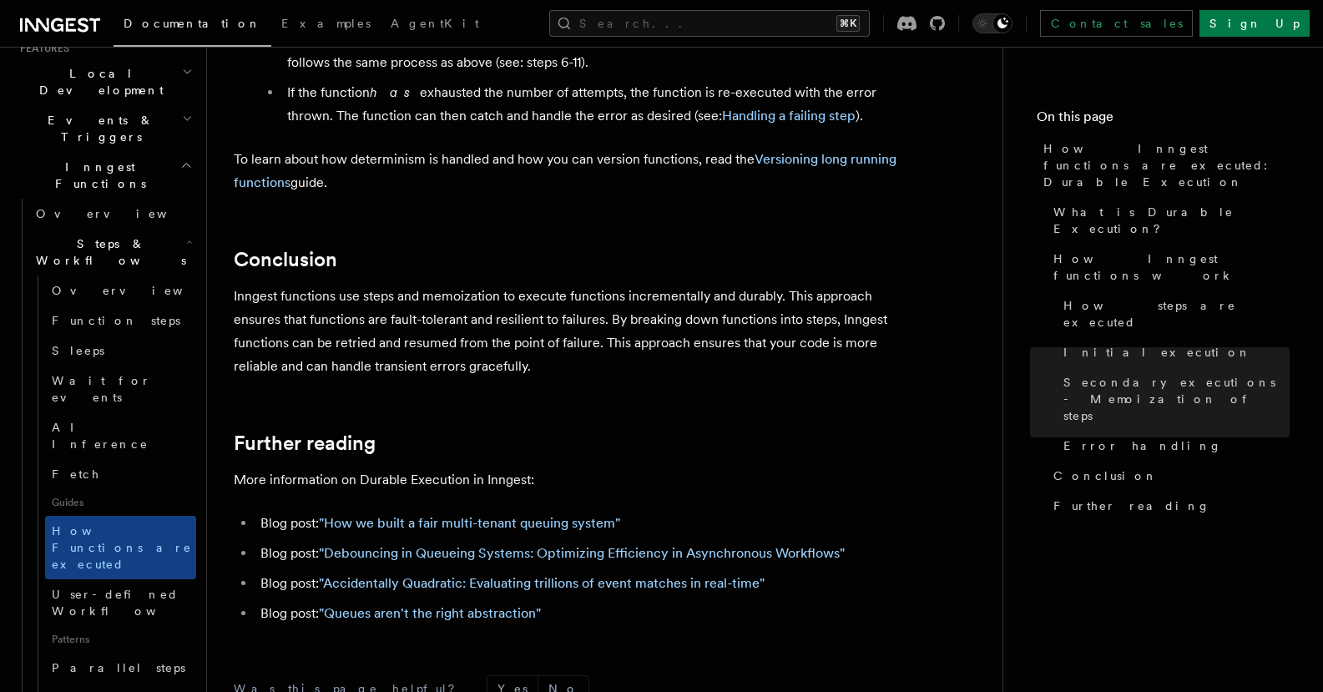
scroll to position [3069, 0]
click at [494, 517] on link ""How we built a fair multi-tenant queuing system"" at bounding box center [469, 525] width 301 height 16
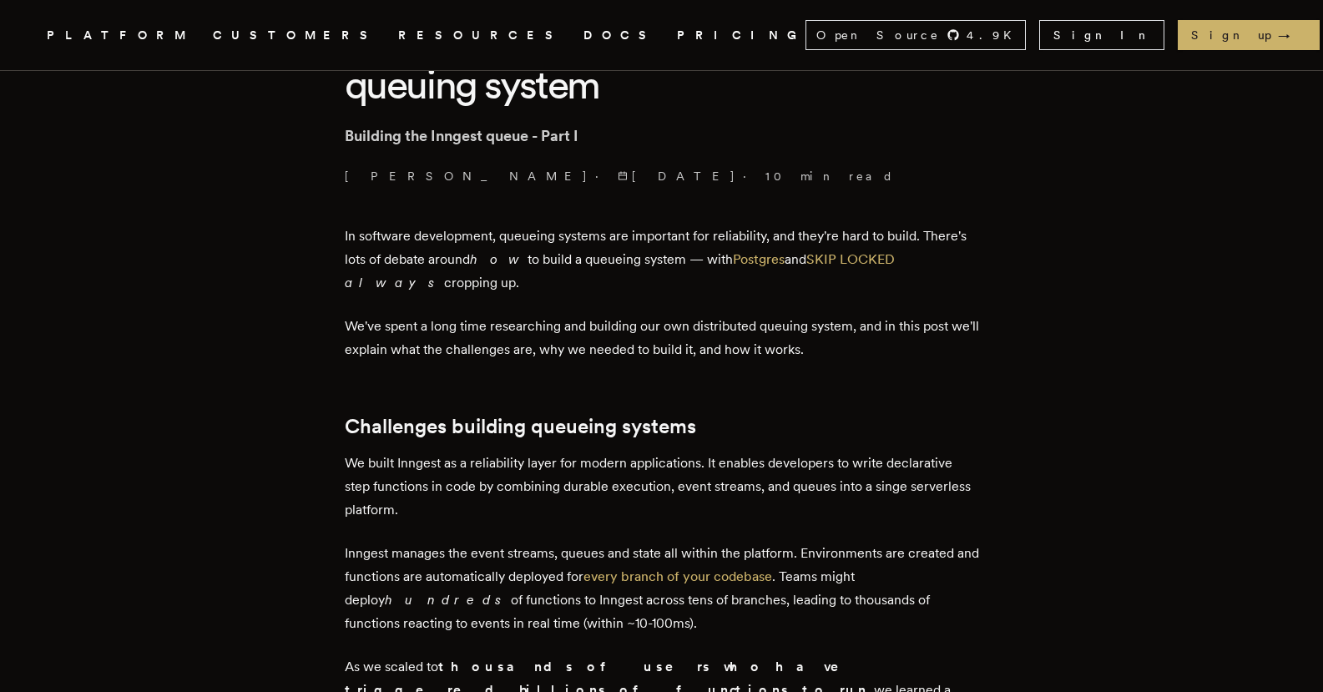
scroll to position [528, 0]
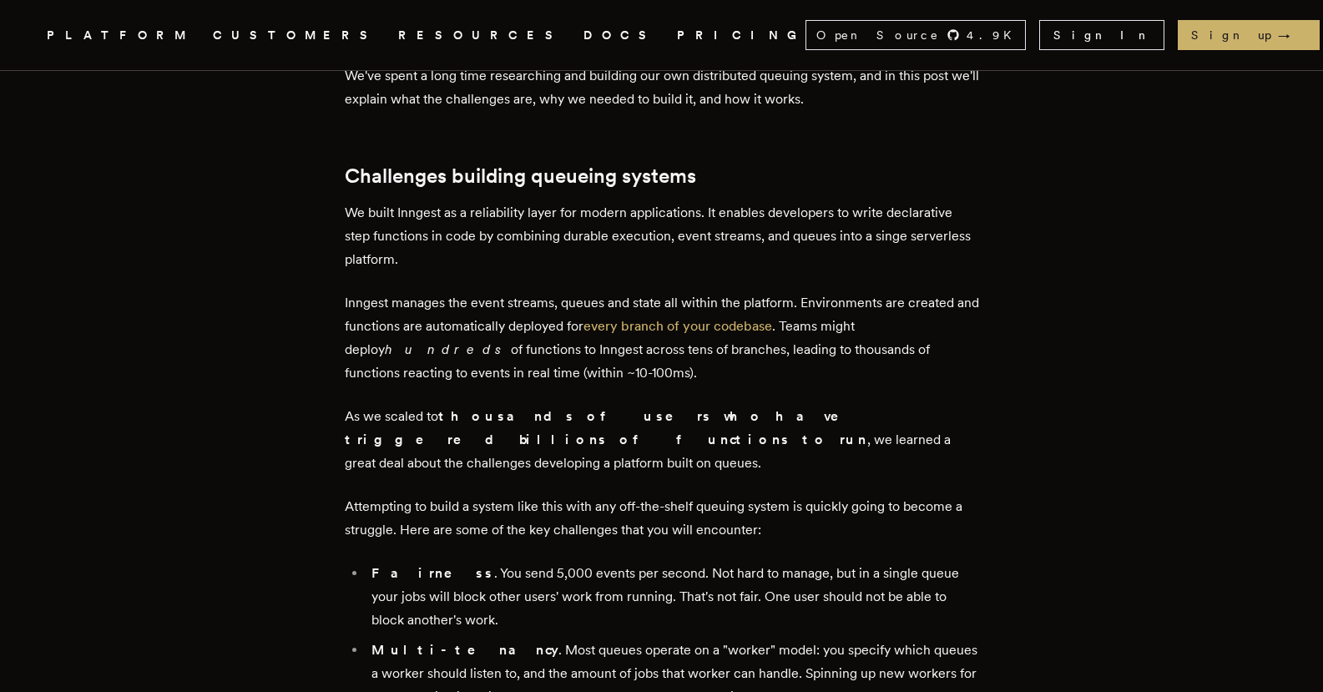
scroll to position [680, 0]
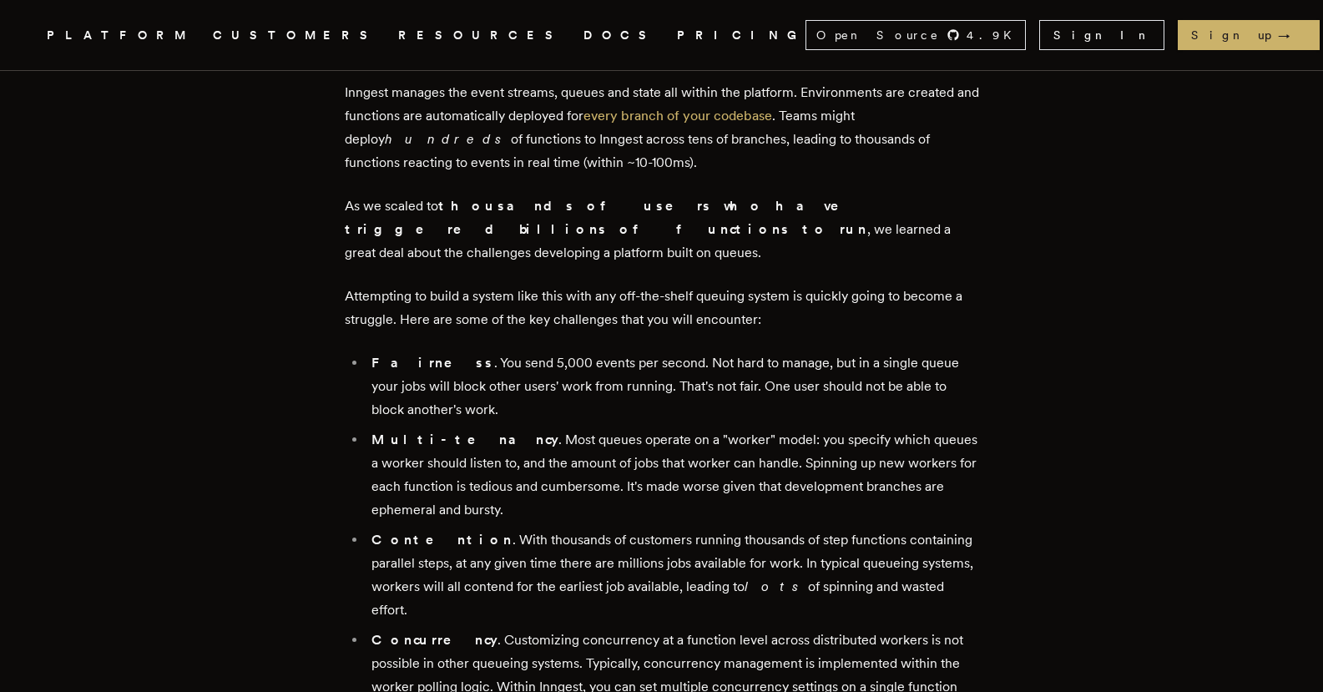
scroll to position [1067, 0]
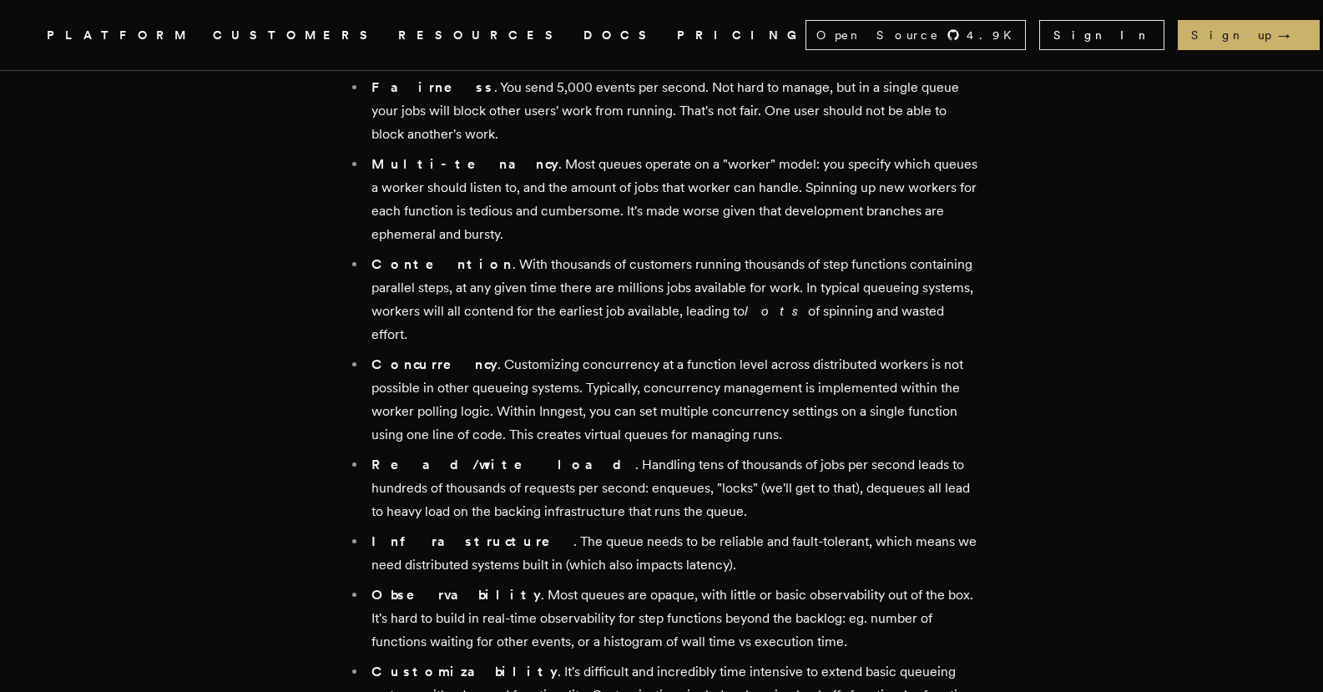
scroll to position [1381, 0]
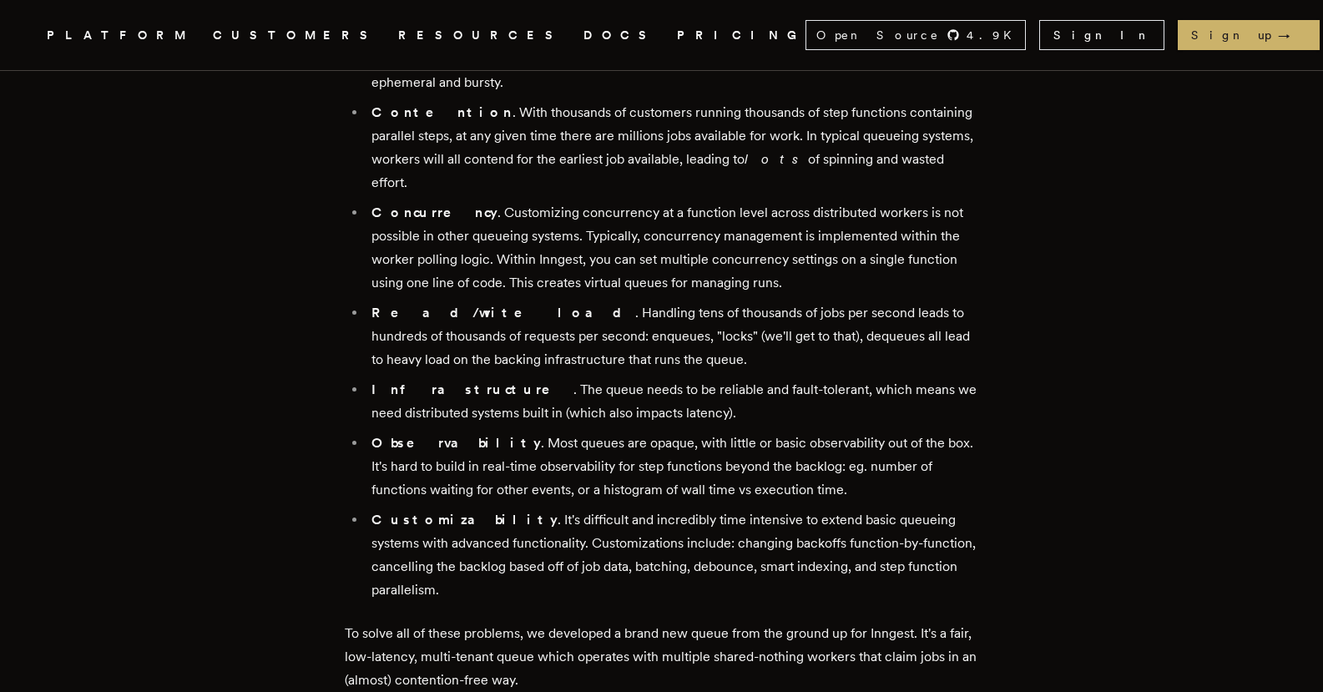
scroll to position [1404, 0]
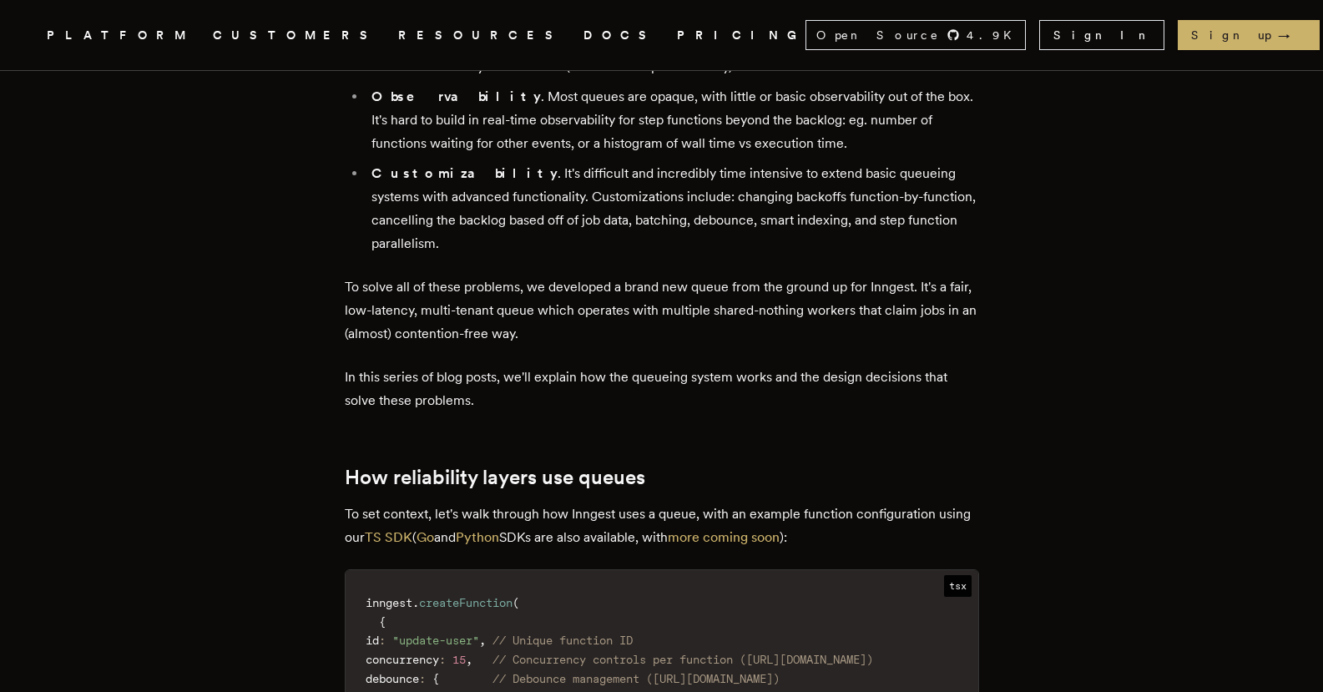
scroll to position [1748, 0]
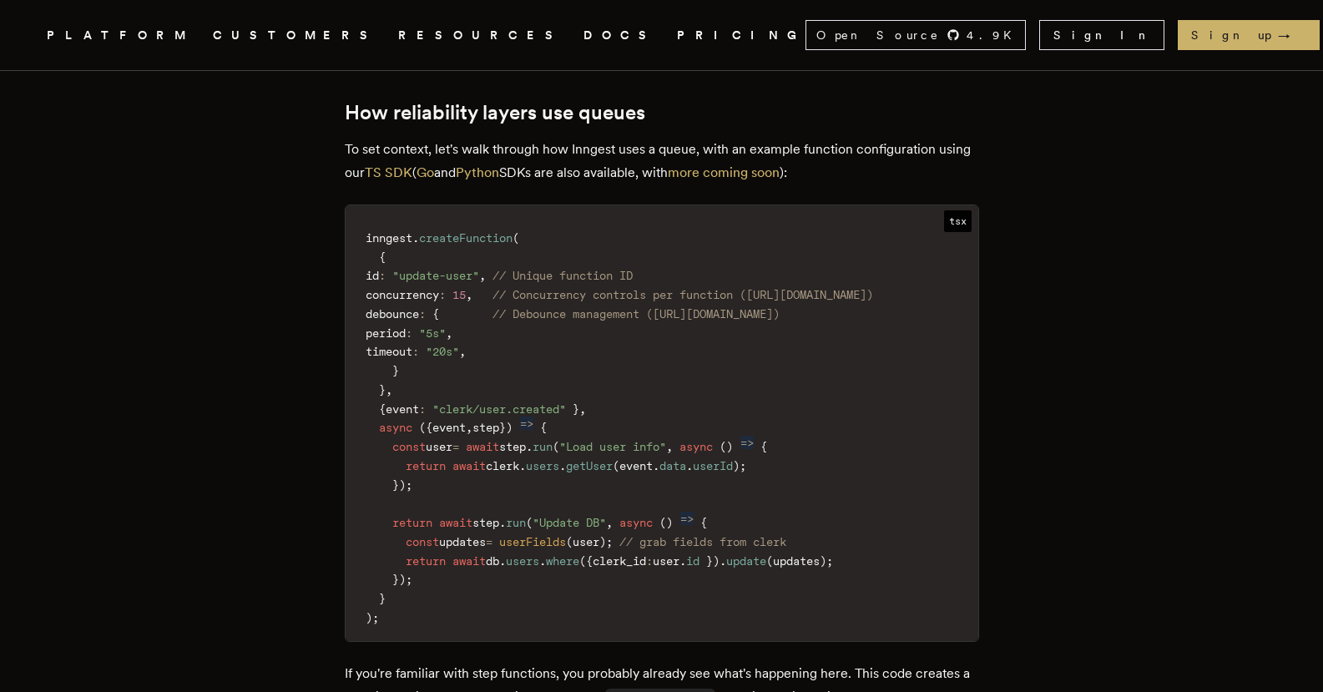
scroll to position [2121, 0]
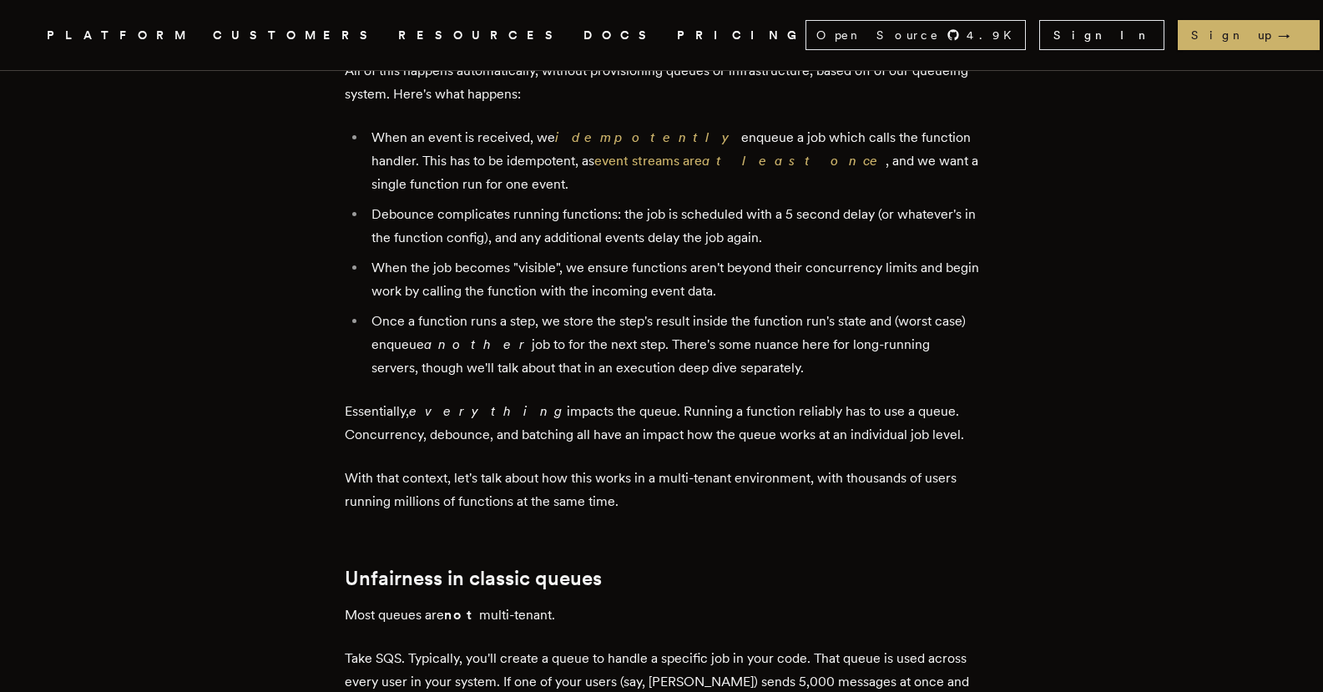
click at [256, 453] on article "How we built a fair multi-tenant queuing system Building the Inngest queue - Pa…" at bounding box center [662, 163] width 1190 height 6049
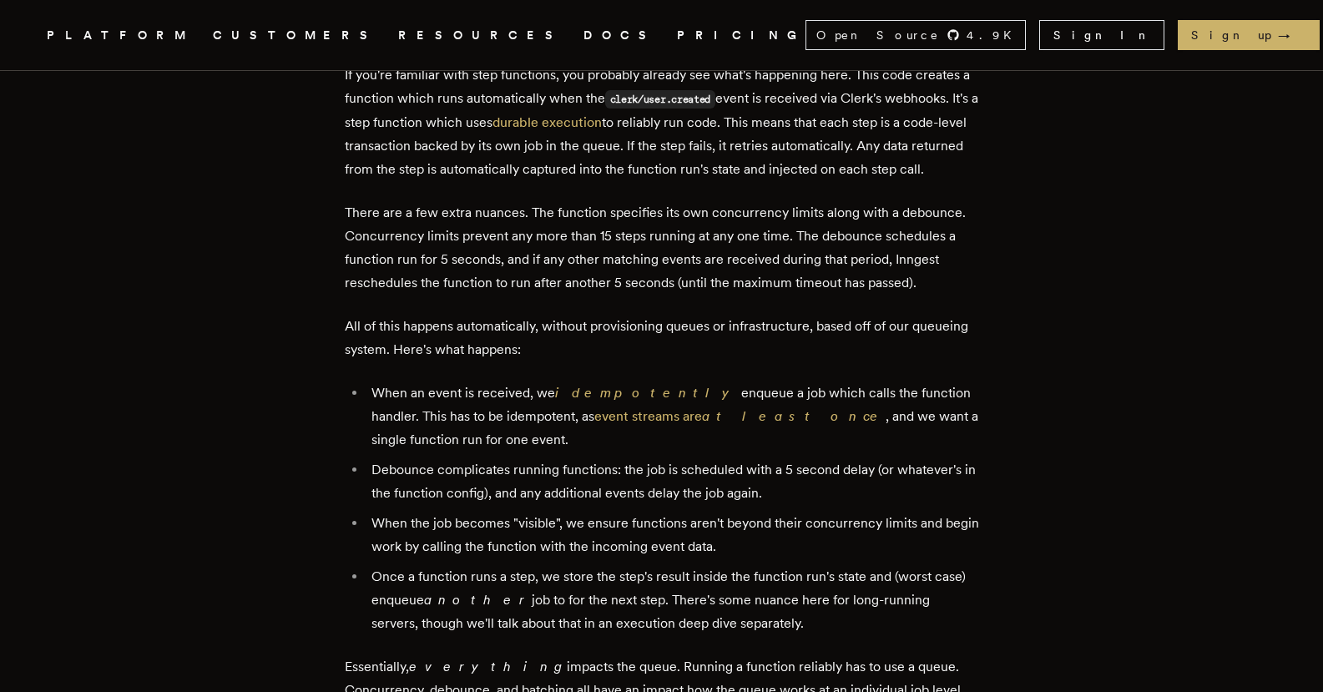
scroll to position [2564, 0]
